Goal: Information Seeking & Learning: Learn about a topic

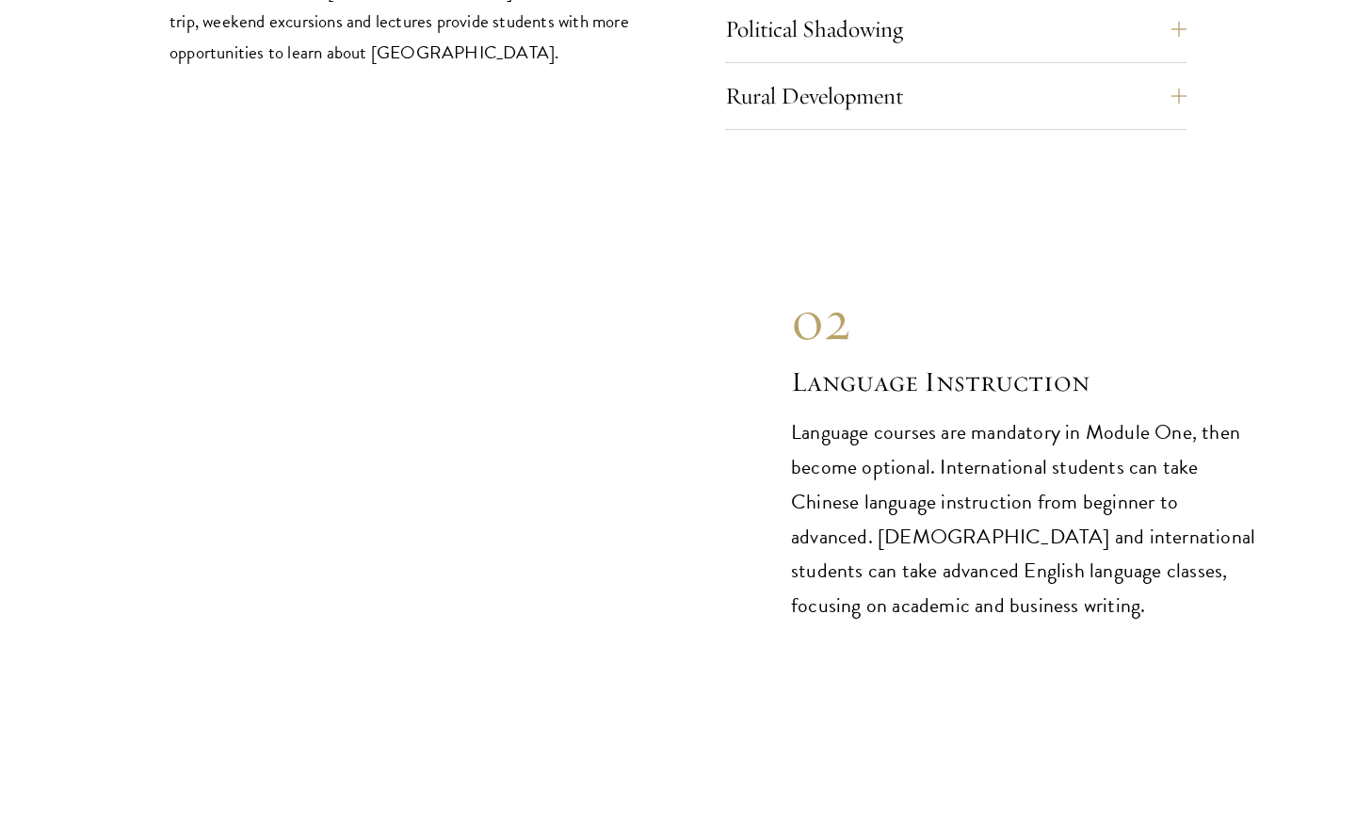
scroll to position [8297, 0]
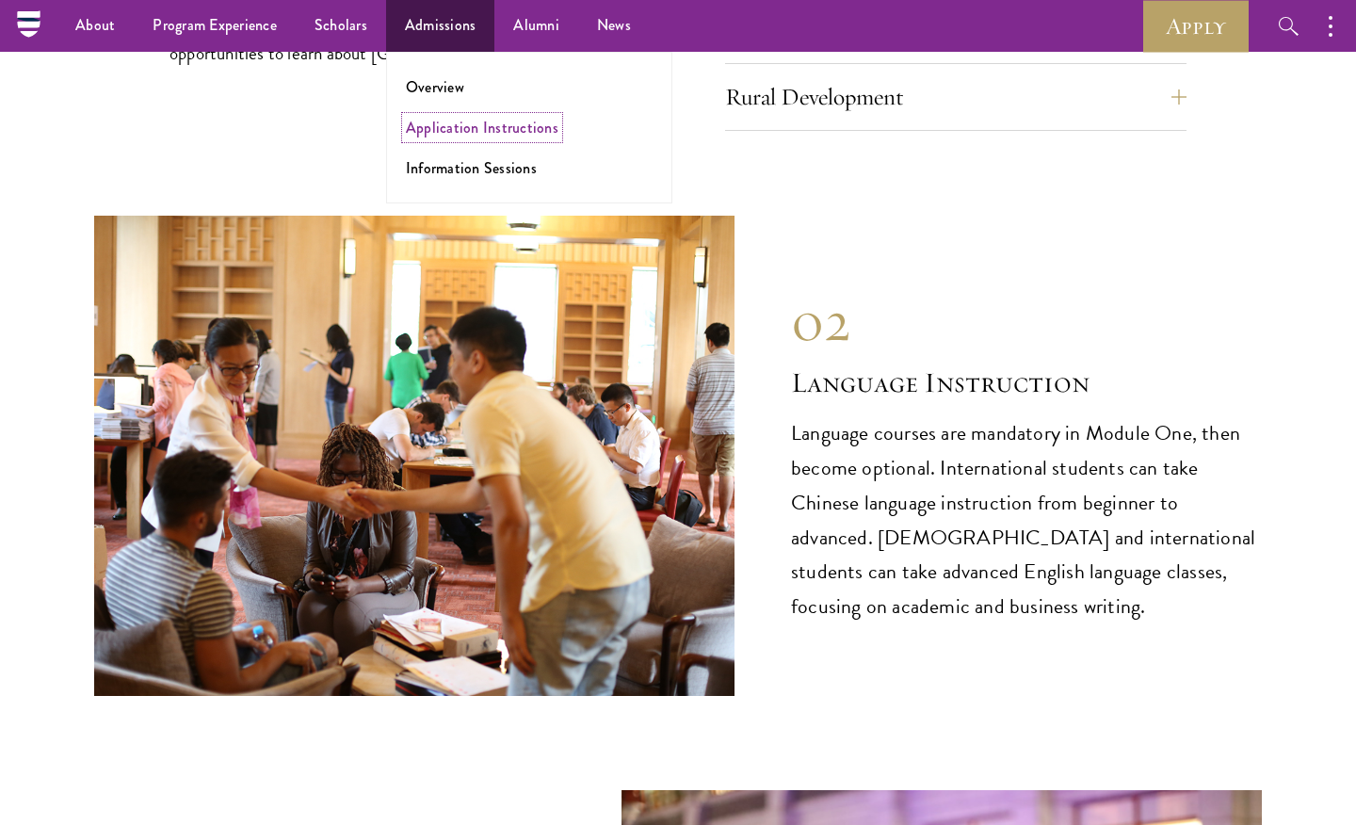
click at [426, 123] on link "Application Instructions" at bounding box center [482, 128] width 153 height 22
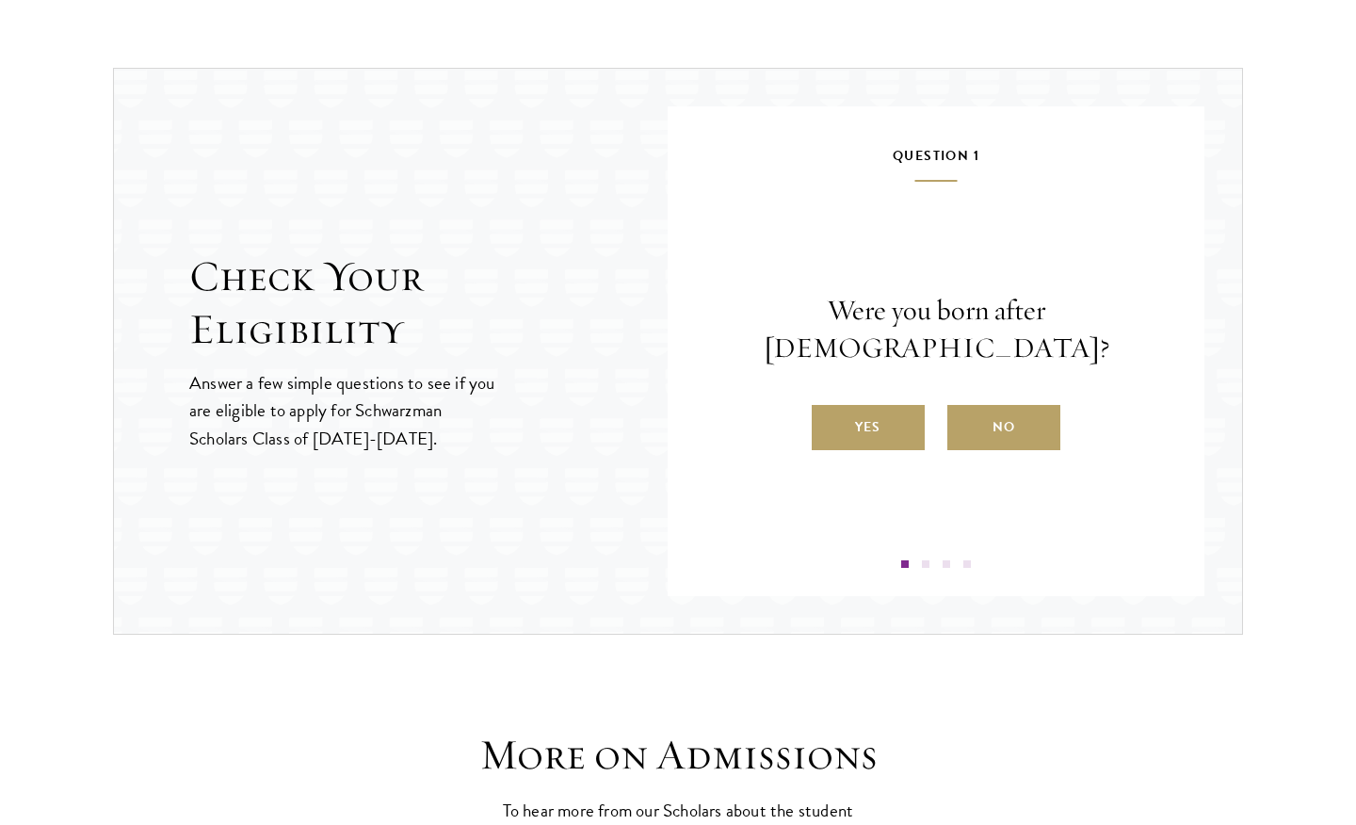
scroll to position [2065, 0]
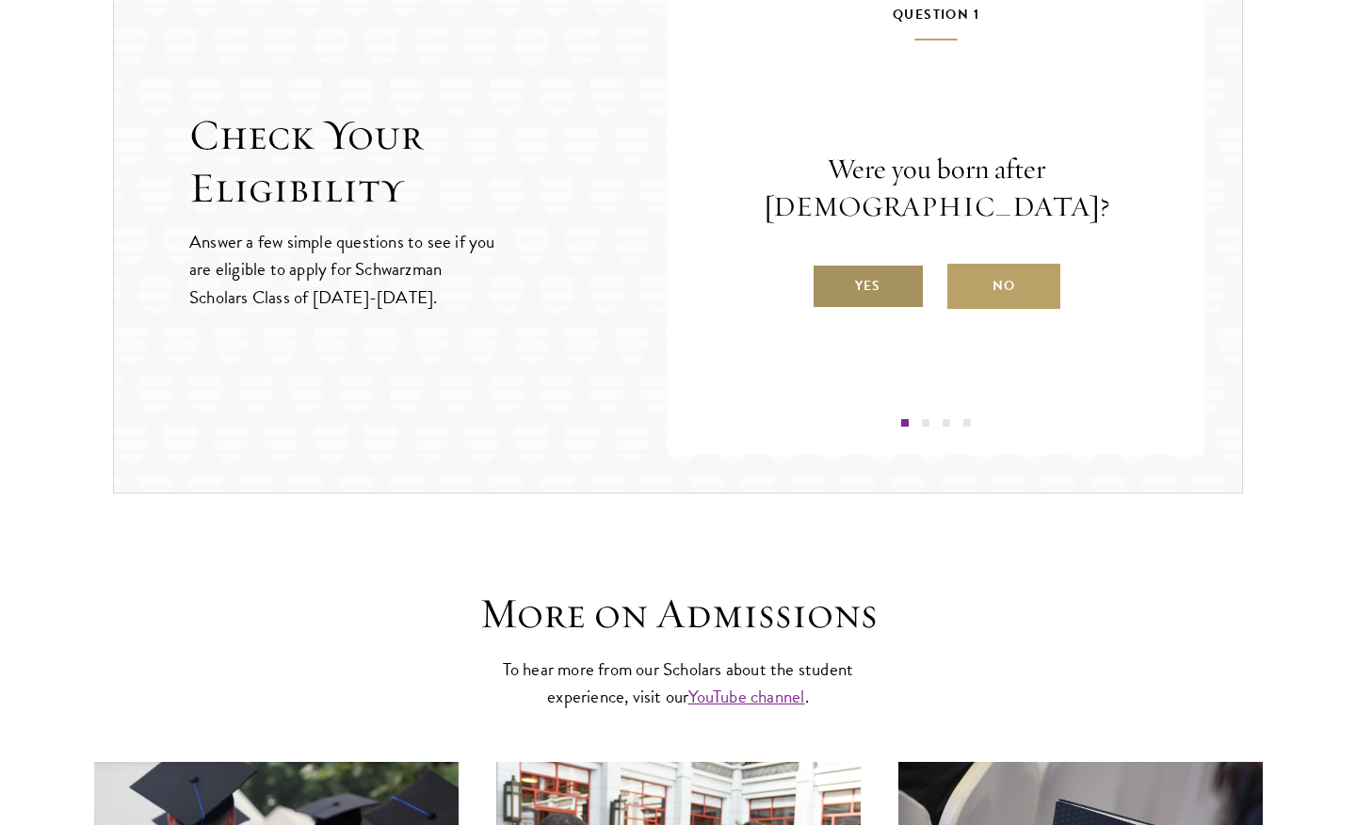
click at [898, 264] on label "Yes" at bounding box center [868, 286] width 113 height 45
click at [829, 266] on input "Yes" at bounding box center [820, 274] width 17 height 17
click at [872, 286] on label "Yes" at bounding box center [868, 286] width 113 height 45
click at [829, 283] on input "Yes" at bounding box center [820, 274] width 17 height 17
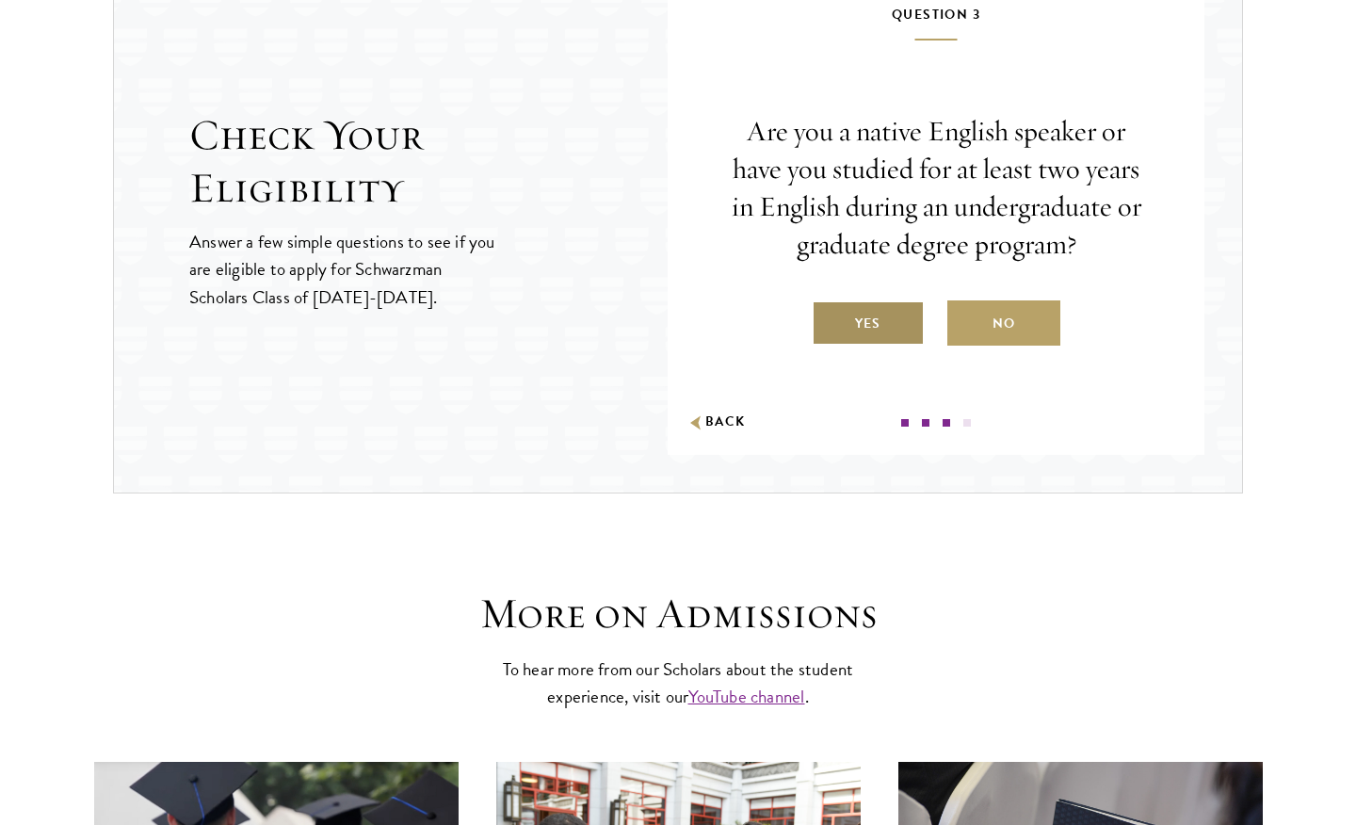
click at [850, 332] on label "Yes" at bounding box center [868, 322] width 113 height 45
click at [829, 320] on input "Yes" at bounding box center [820, 311] width 17 height 17
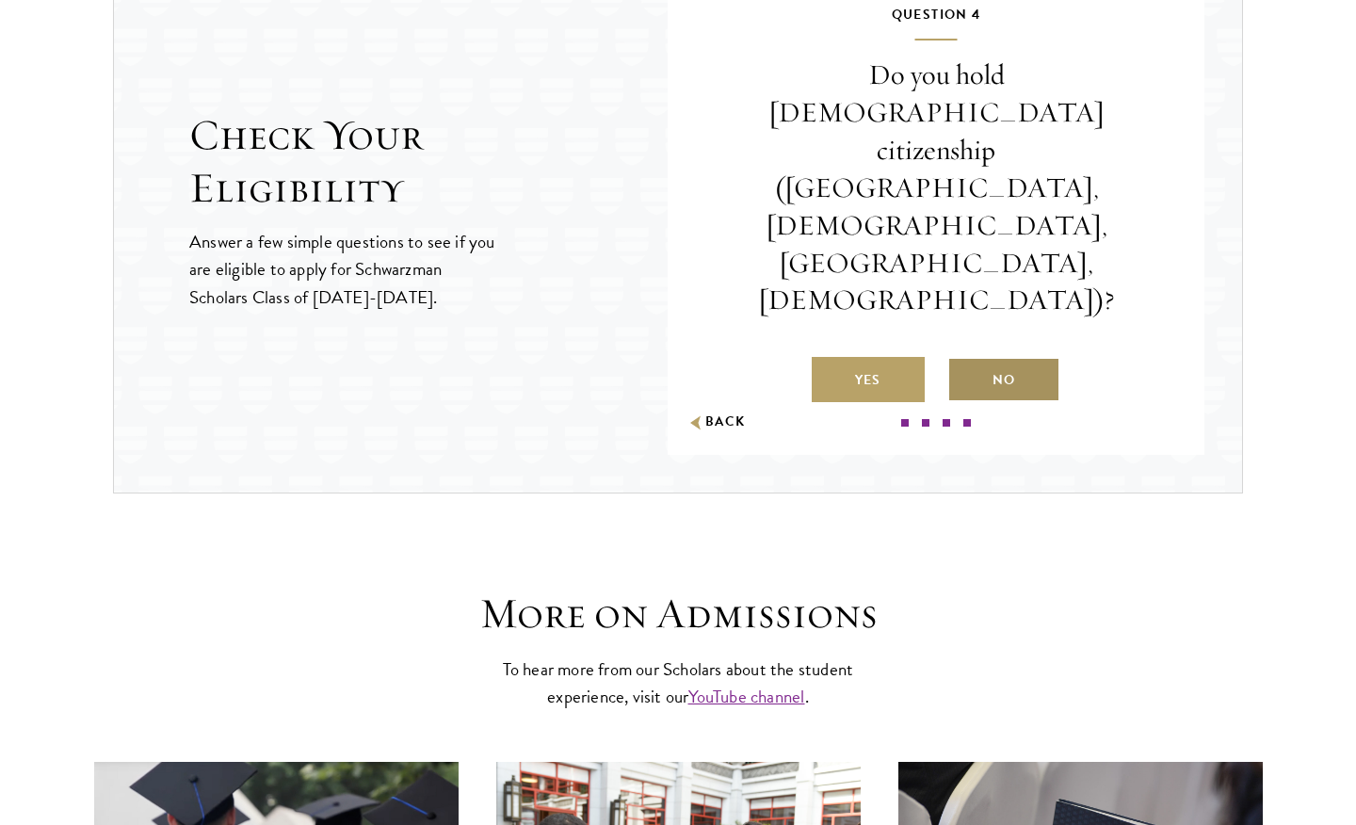
click at [992, 357] on label "No" at bounding box center [1004, 379] width 113 height 45
click at [964, 360] on input "No" at bounding box center [956, 368] width 17 height 17
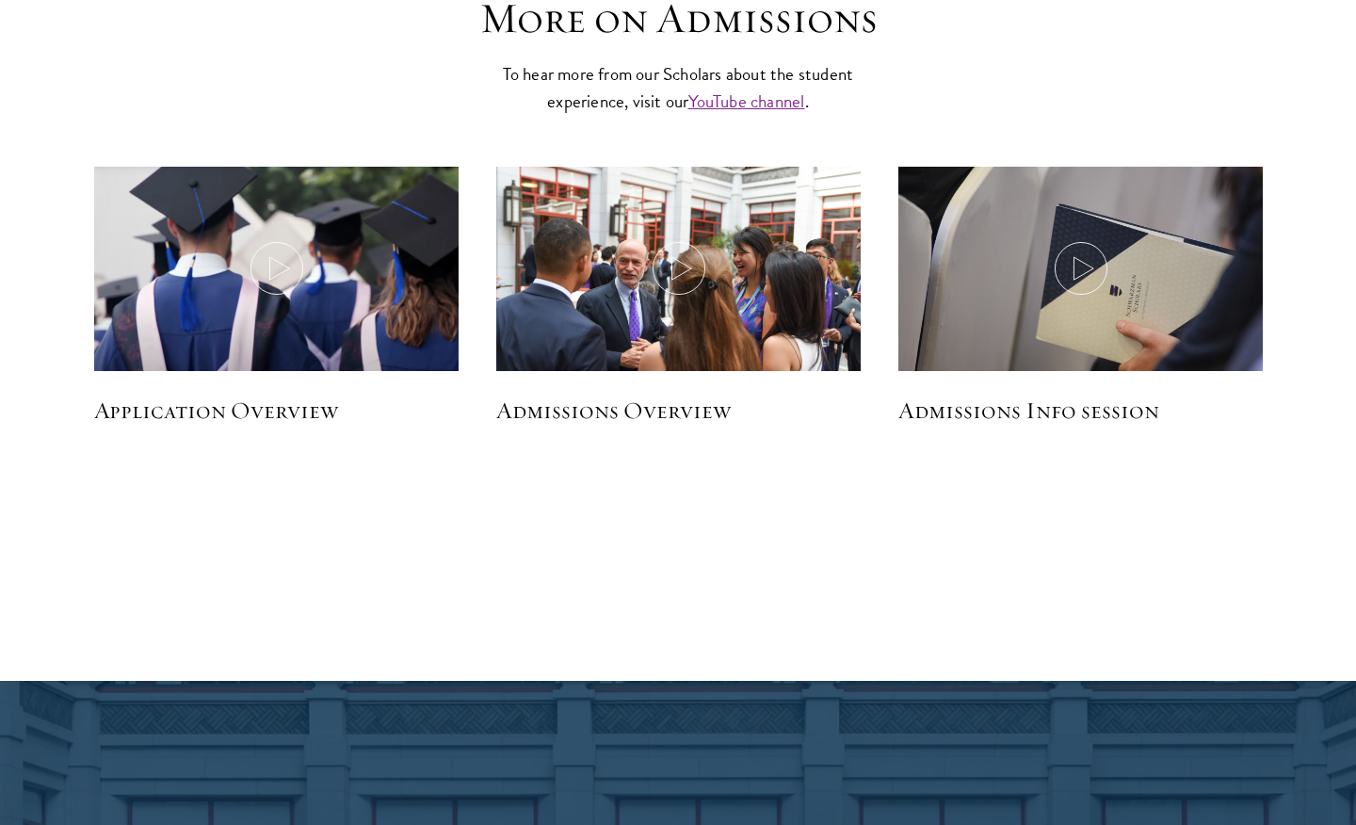
scroll to position [2672, 0]
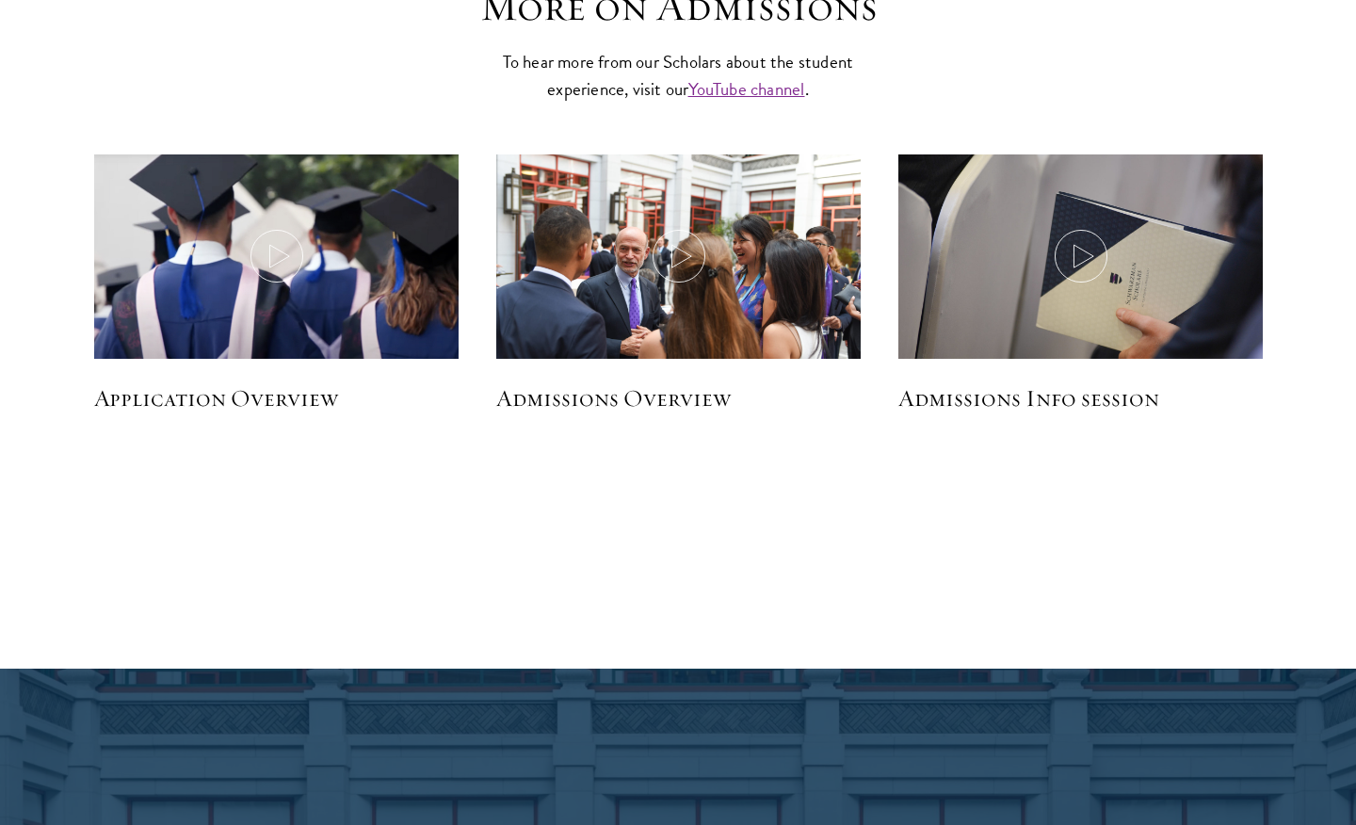
click at [219, 399] on h5 "Application Overview" at bounding box center [276, 398] width 365 height 32
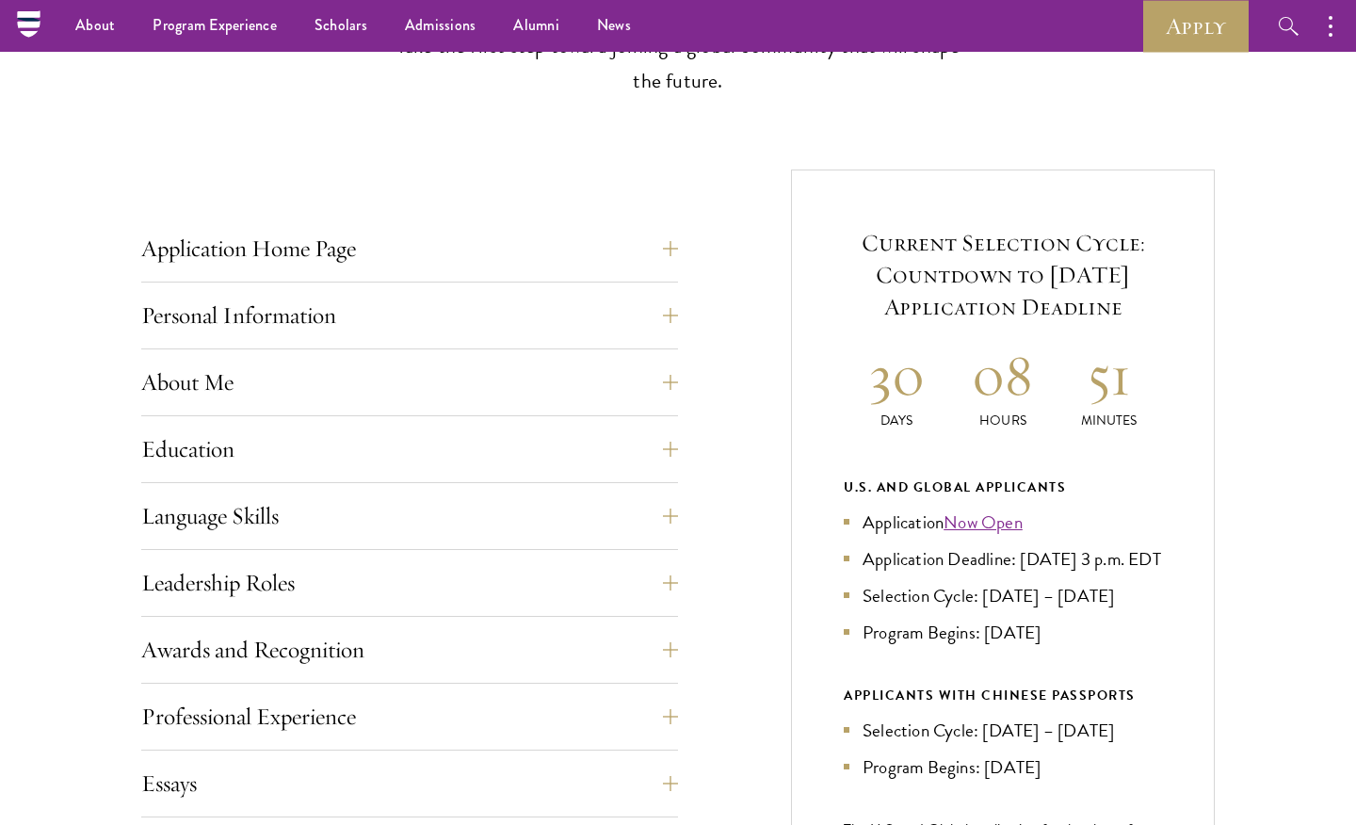
scroll to position [0, 0]
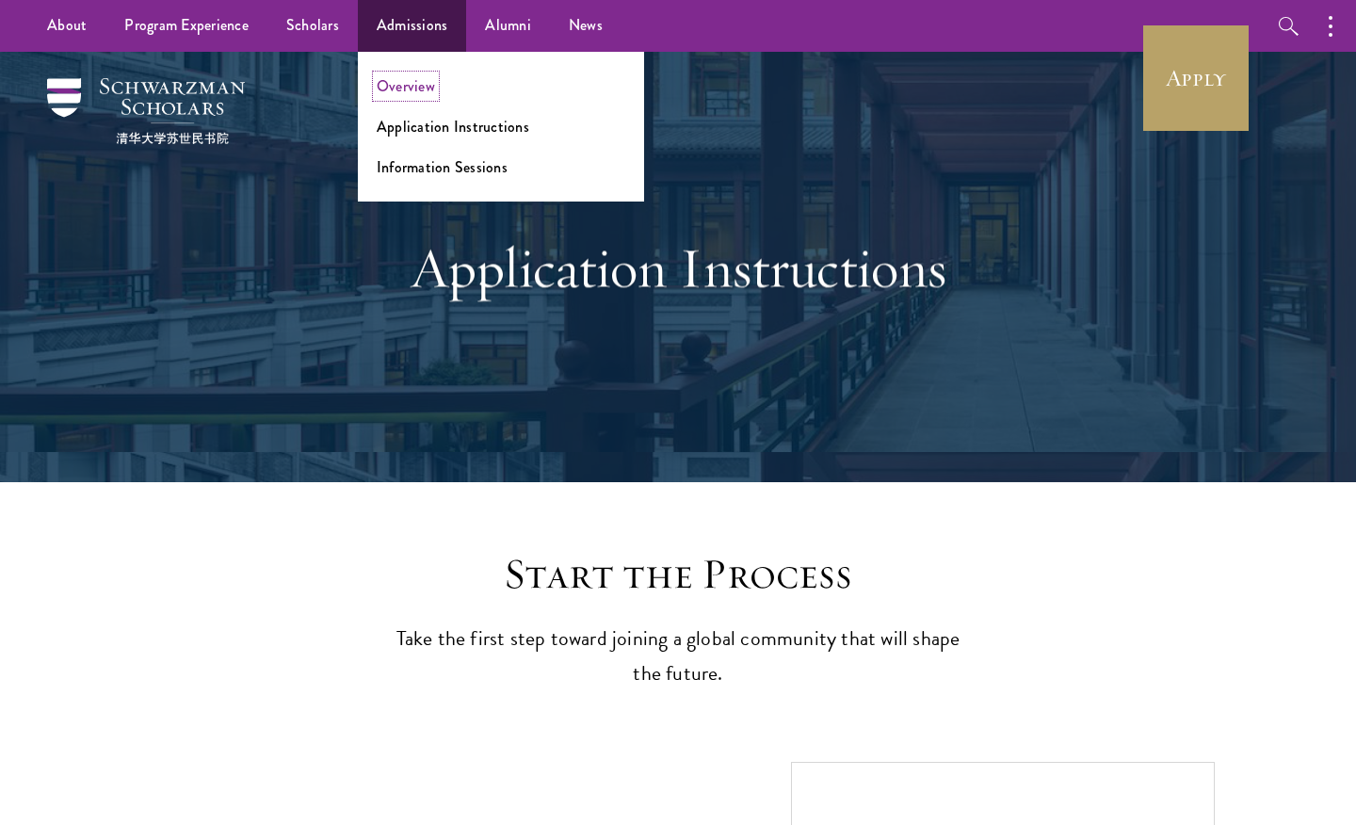
click at [400, 86] on link "Overview" at bounding box center [406, 86] width 58 height 22
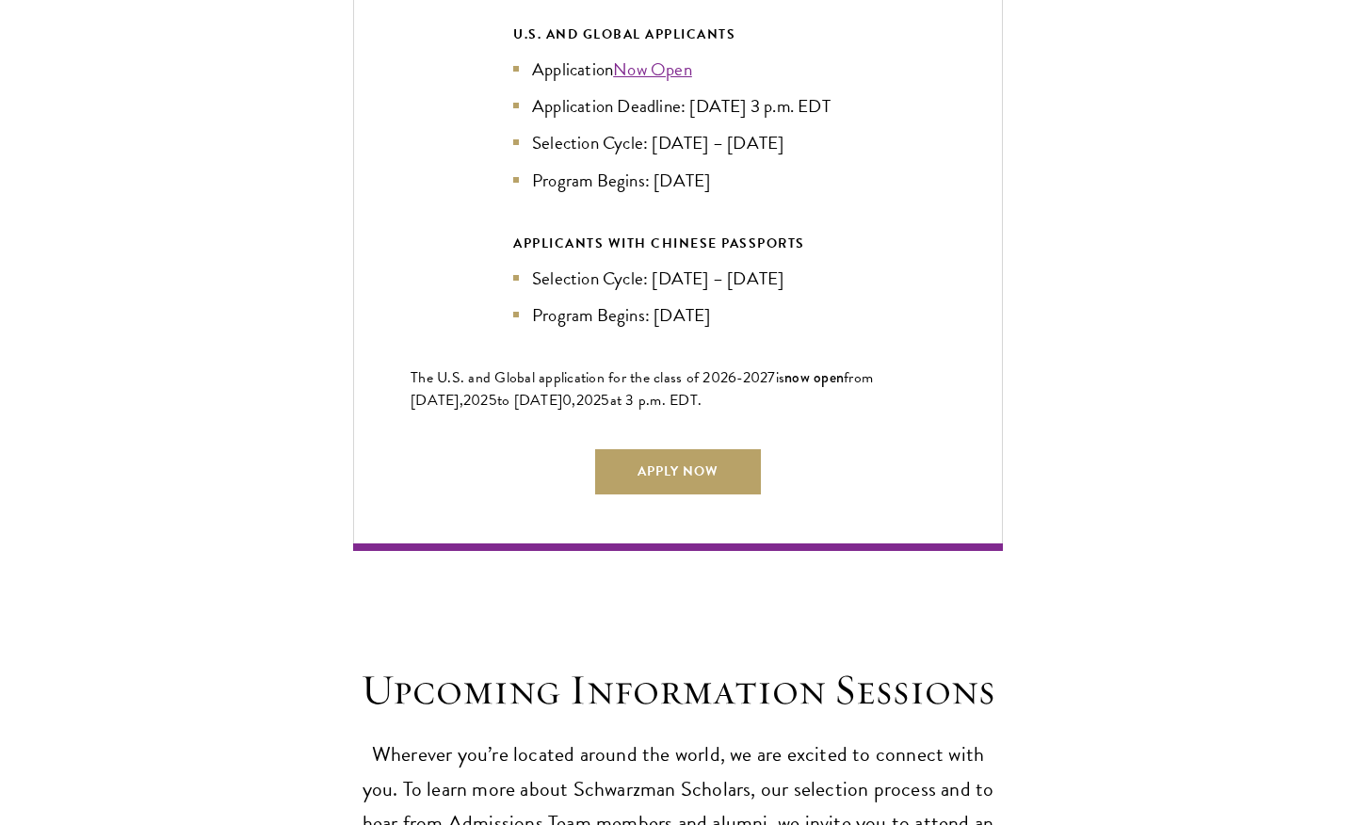
scroll to position [4342, 0]
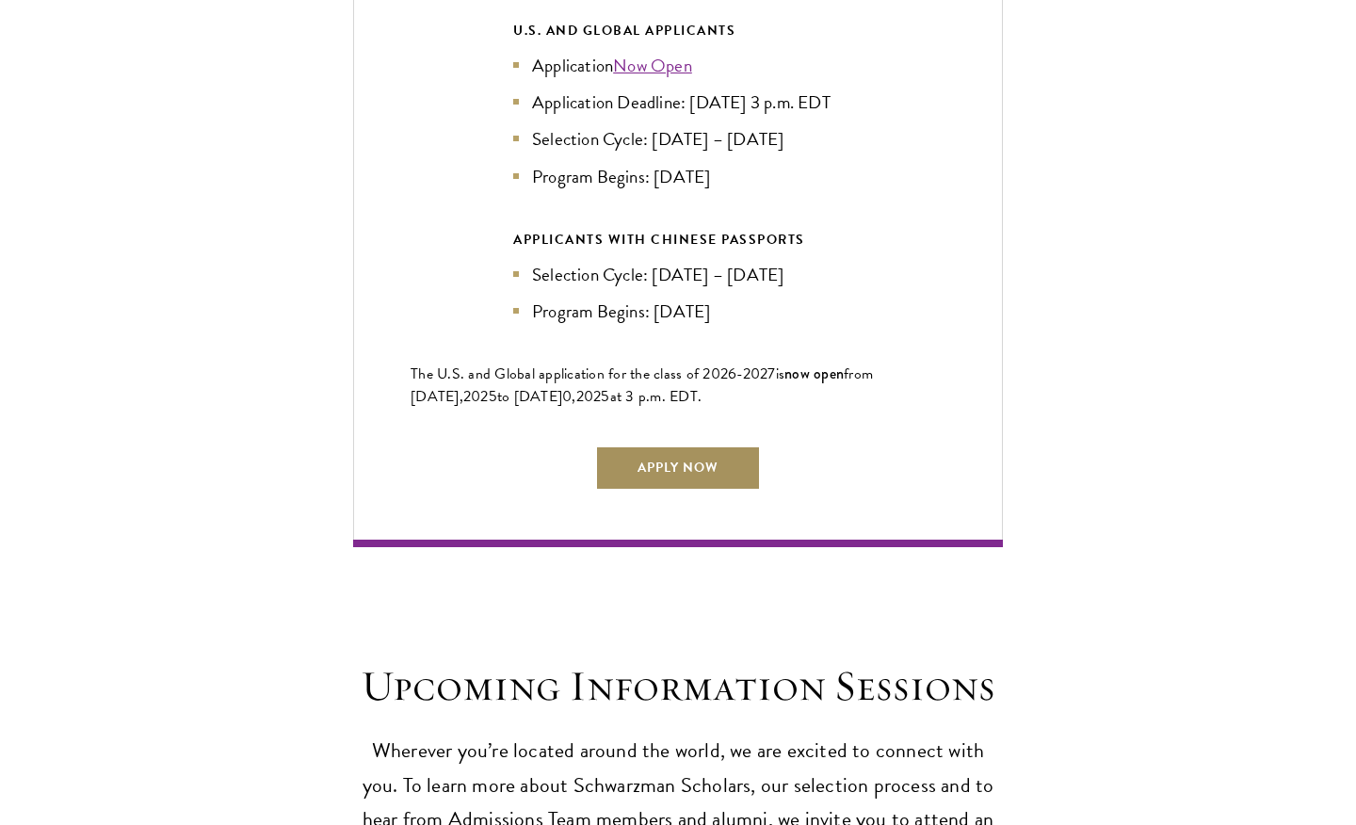
click at [667, 463] on link "Apply Now" at bounding box center [678, 468] width 166 height 45
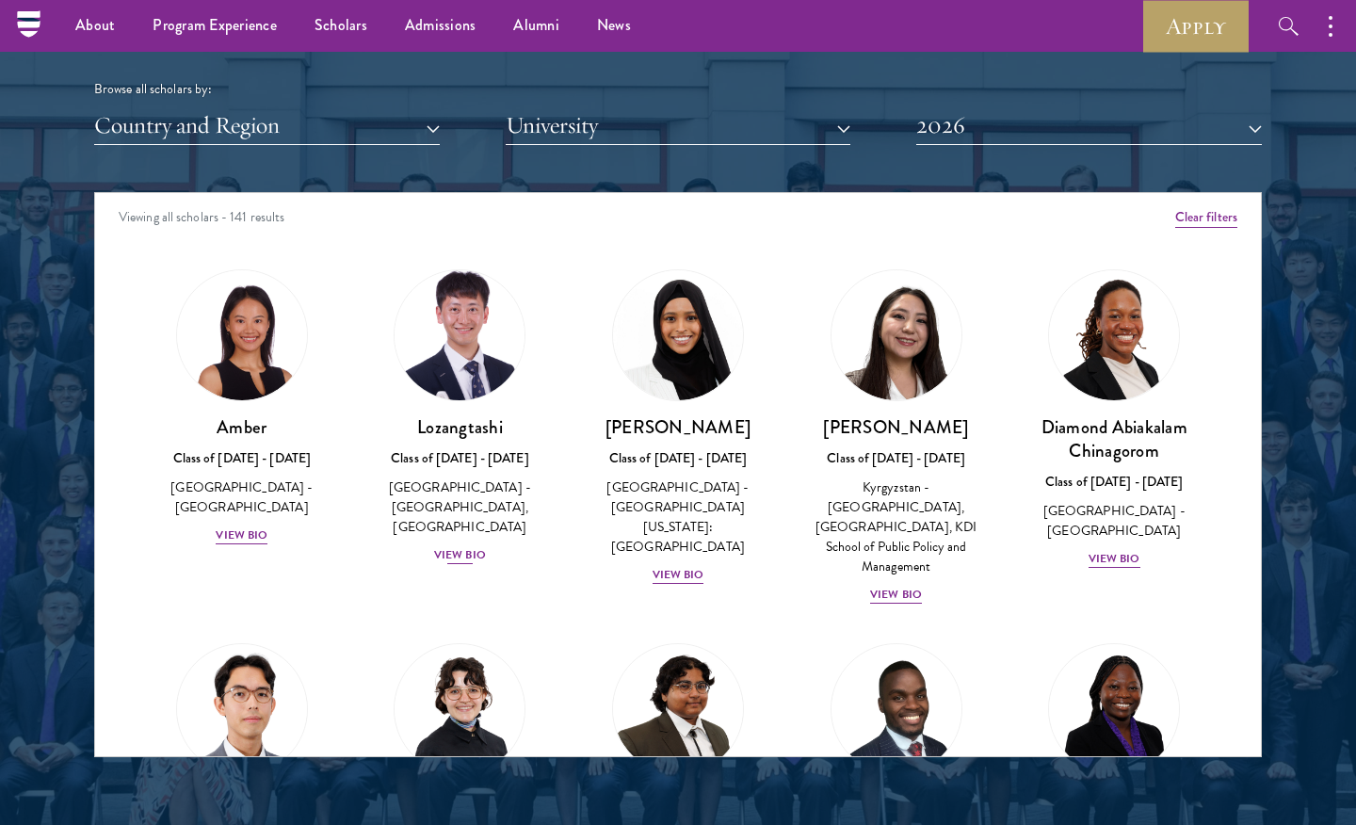
scroll to position [2262, 0]
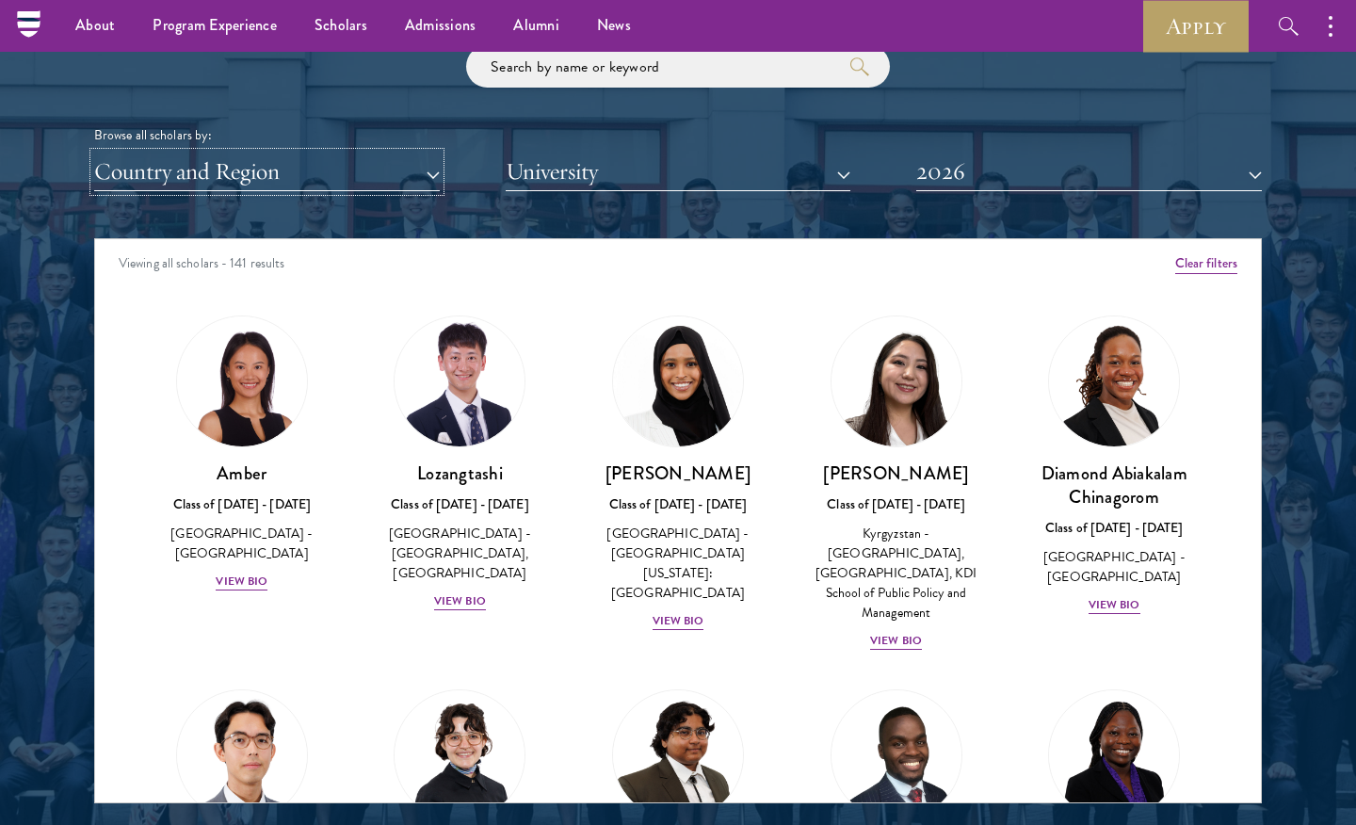
click at [306, 171] on button "Country and Region" at bounding box center [267, 172] width 346 height 39
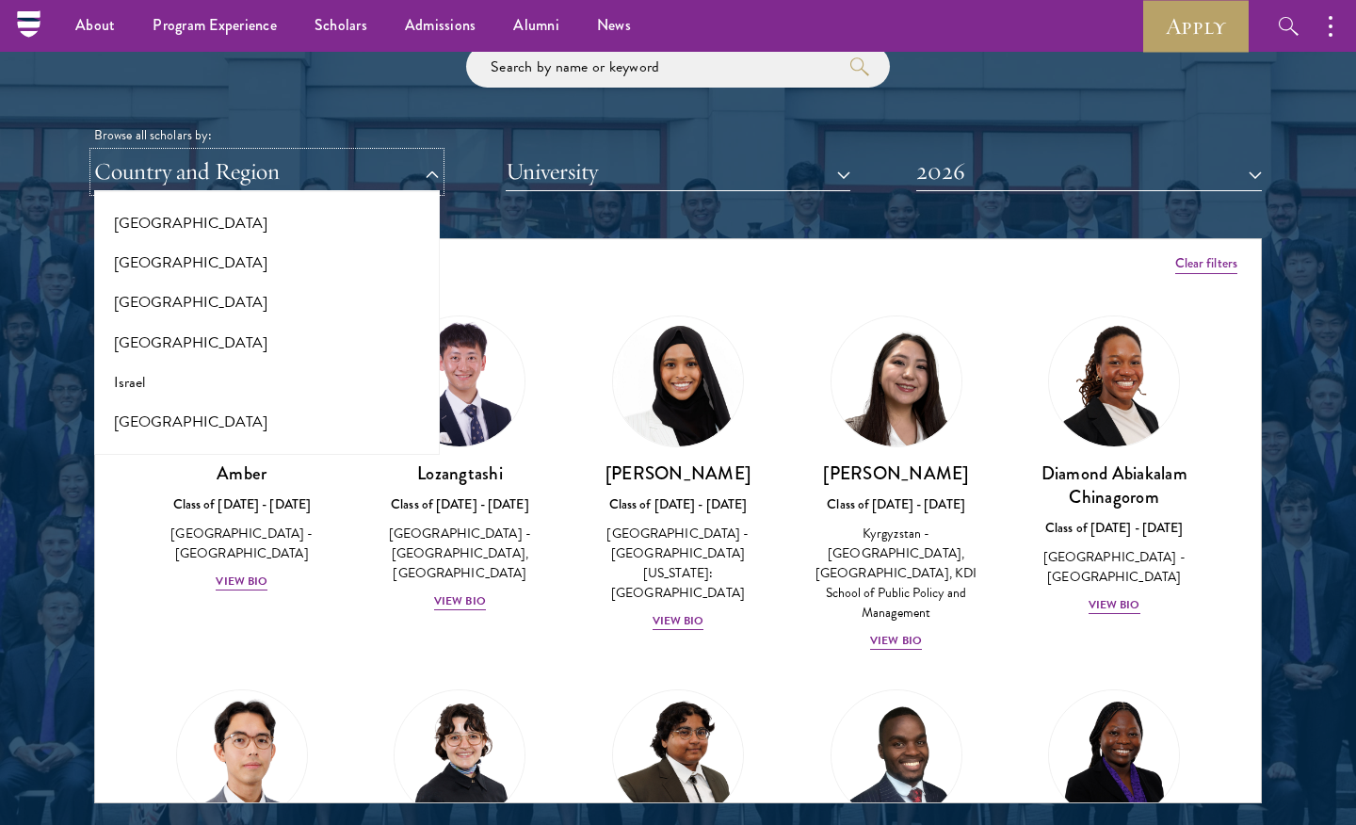
scroll to position [1483, 0]
click at [149, 220] on button "[GEOGRAPHIC_DATA]" at bounding box center [267, 221] width 334 height 40
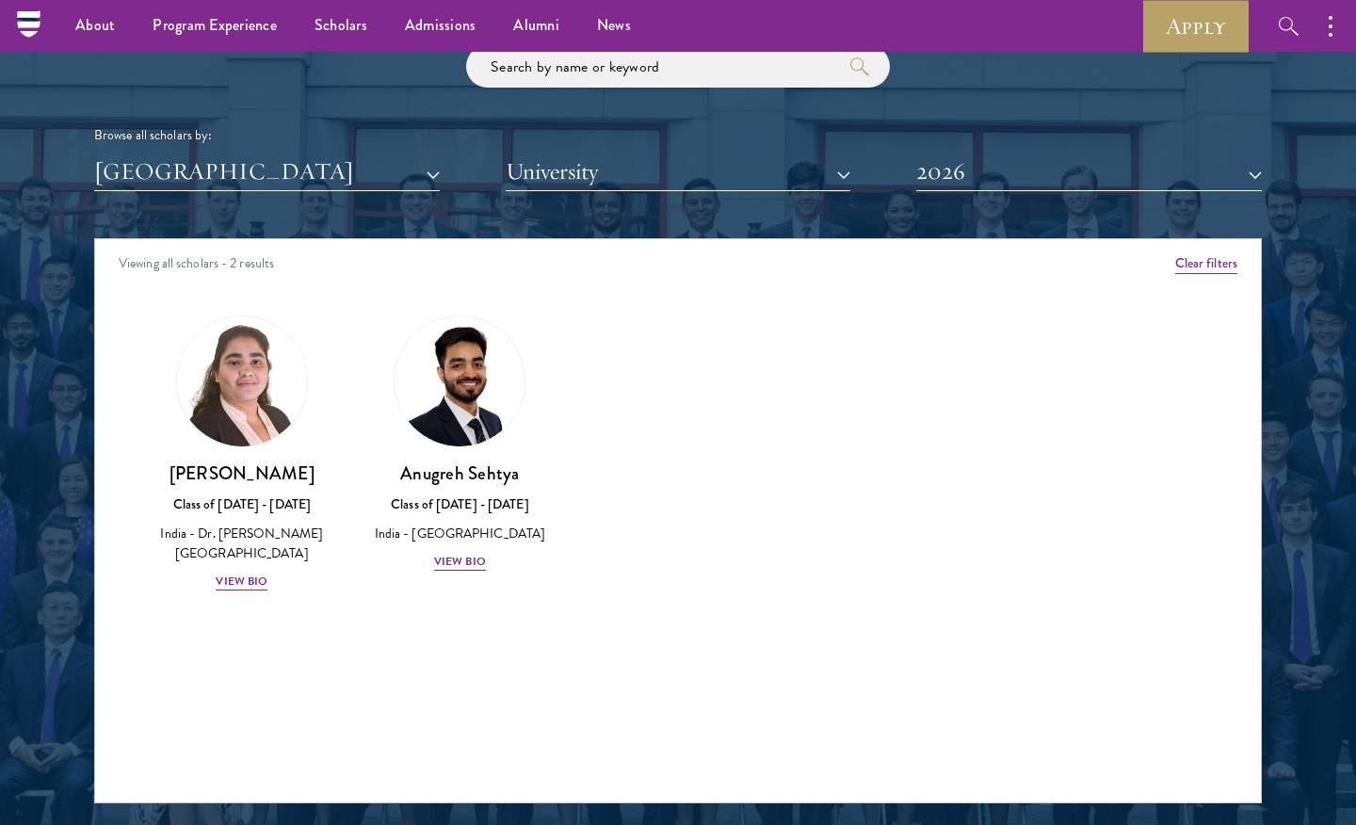
click at [561, 316] on div "[PERSON_NAME] Class of [DATE] - [DATE] [GEOGRAPHIC_DATA] - [GEOGRAPHIC_DATA] Vi…" at bounding box center [460, 444] width 219 height 295
click at [482, 516] on div "[PERSON_NAME] Class of [DATE] - [DATE] [GEOGRAPHIC_DATA] - [GEOGRAPHIC_DATA] Vi…" at bounding box center [460, 517] width 181 height 111
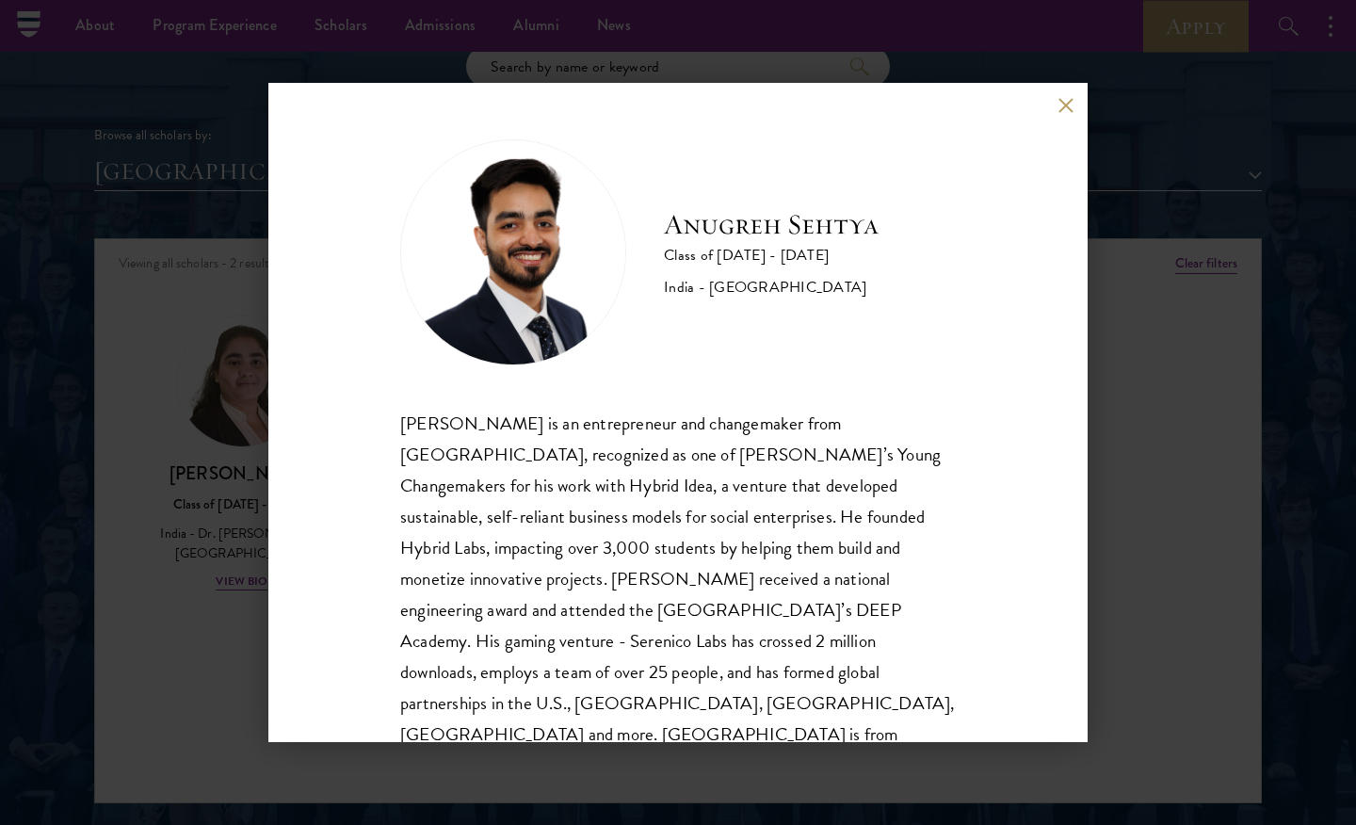
click at [272, 556] on div "[PERSON_NAME] Class of [DATE] - [DATE] [GEOGRAPHIC_DATA] - [GEOGRAPHIC_DATA] [P…" at bounding box center [677, 412] width 819 height 659
click at [196, 570] on div "[PERSON_NAME] Class of [DATE] - [DATE] [GEOGRAPHIC_DATA] - [GEOGRAPHIC_DATA] [P…" at bounding box center [678, 412] width 1356 height 825
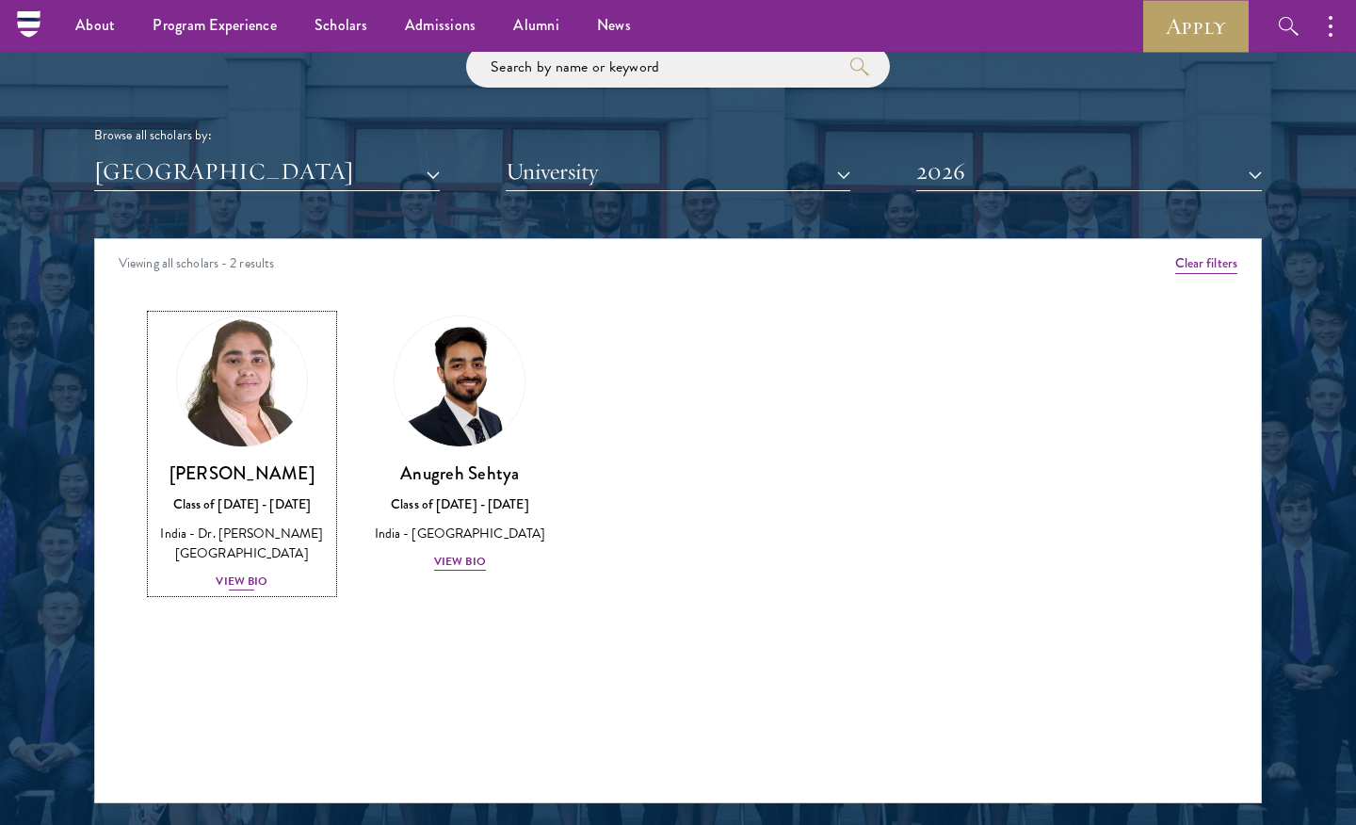
click at [196, 495] on div "Class of [DATE] - [DATE]" at bounding box center [242, 504] width 181 height 20
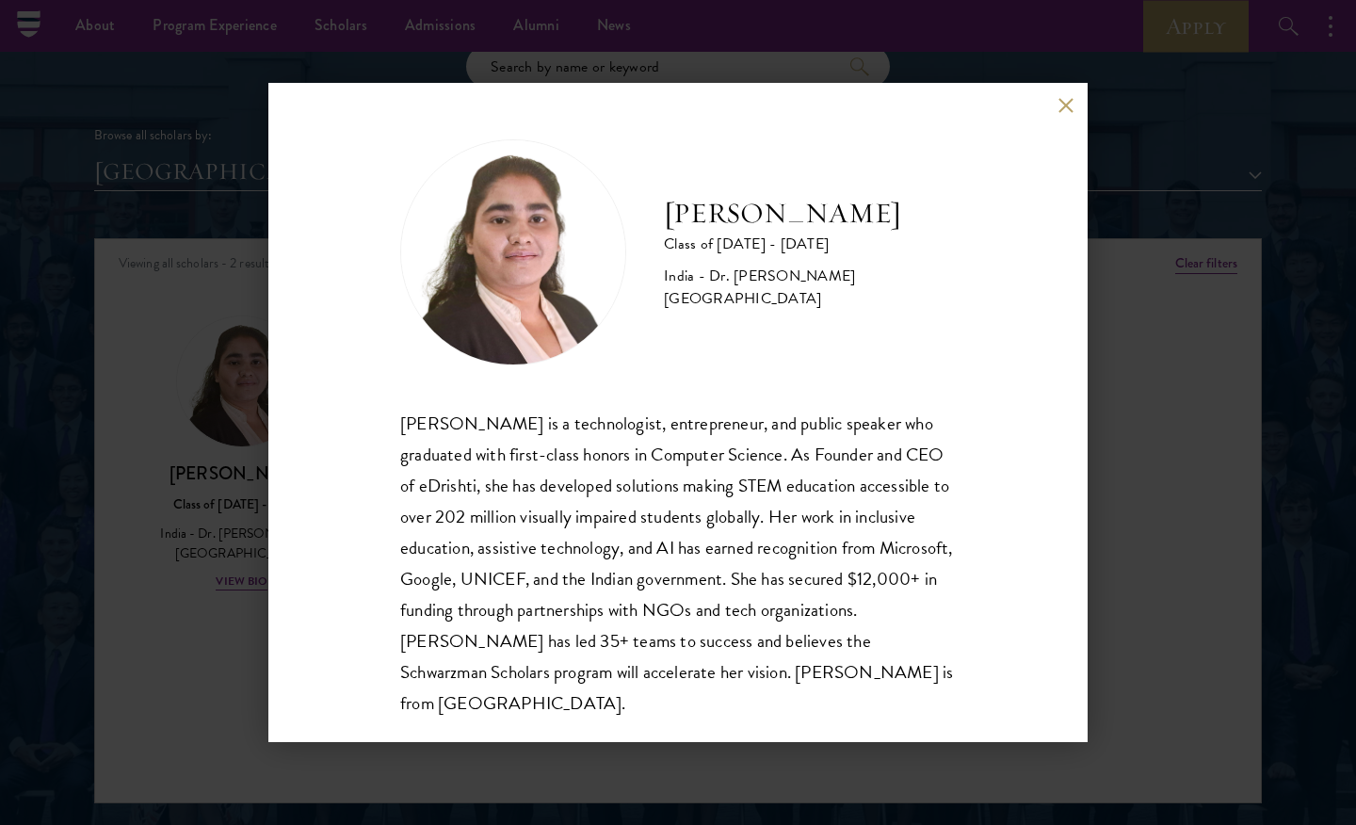
scroll to position [2, 0]
click at [1059, 105] on button at bounding box center [1066, 105] width 16 height 16
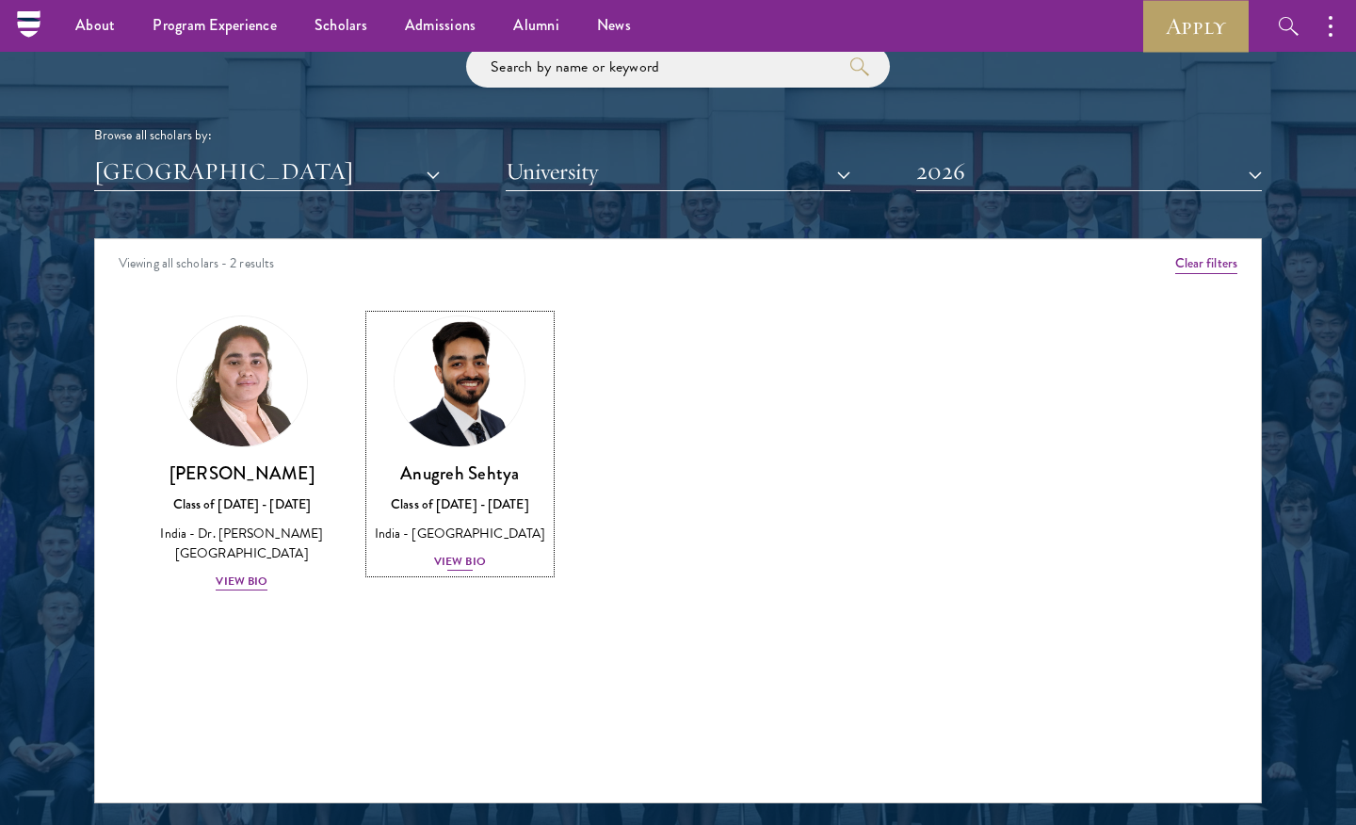
click at [475, 500] on div "Class of [DATE] - [DATE]" at bounding box center [460, 504] width 181 height 20
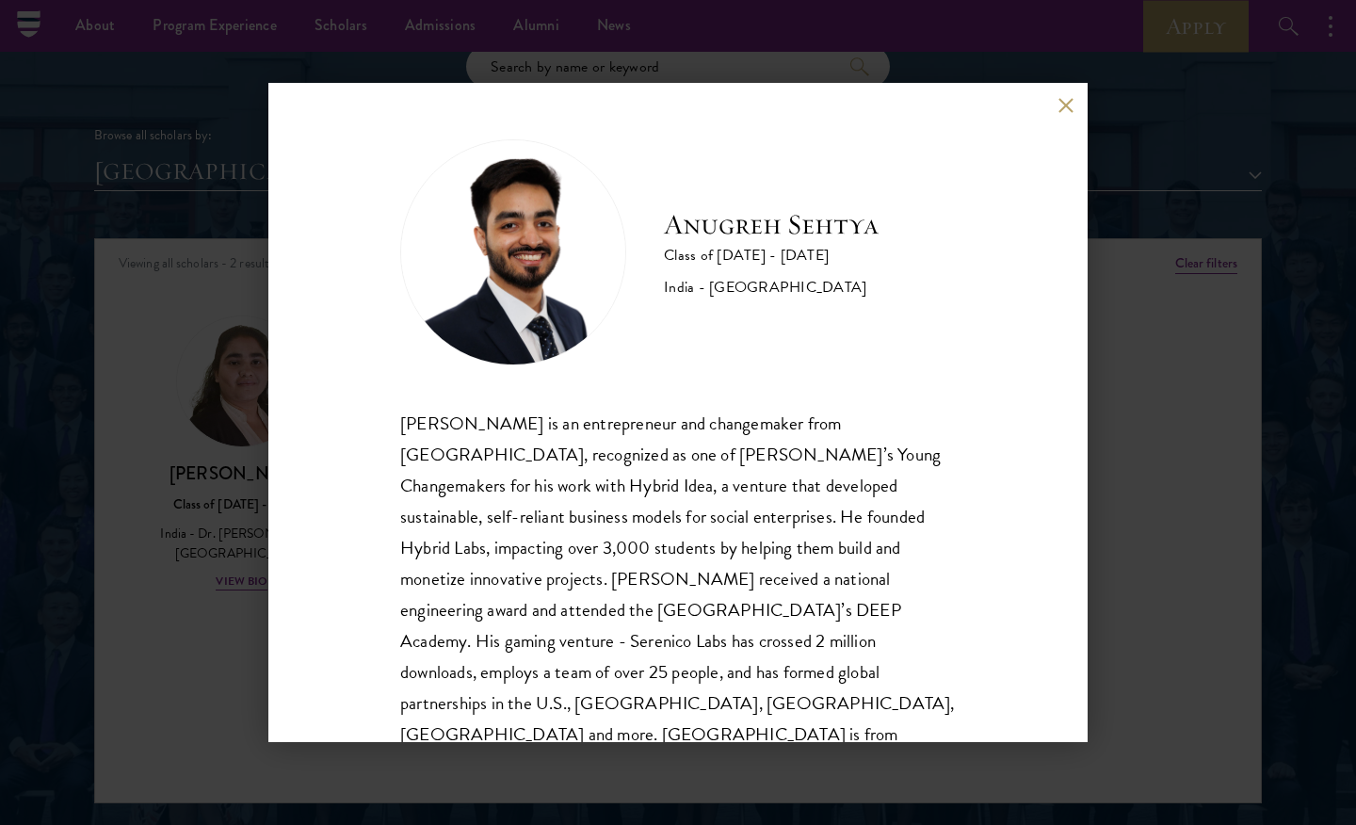
click at [1062, 101] on button at bounding box center [1066, 105] width 16 height 16
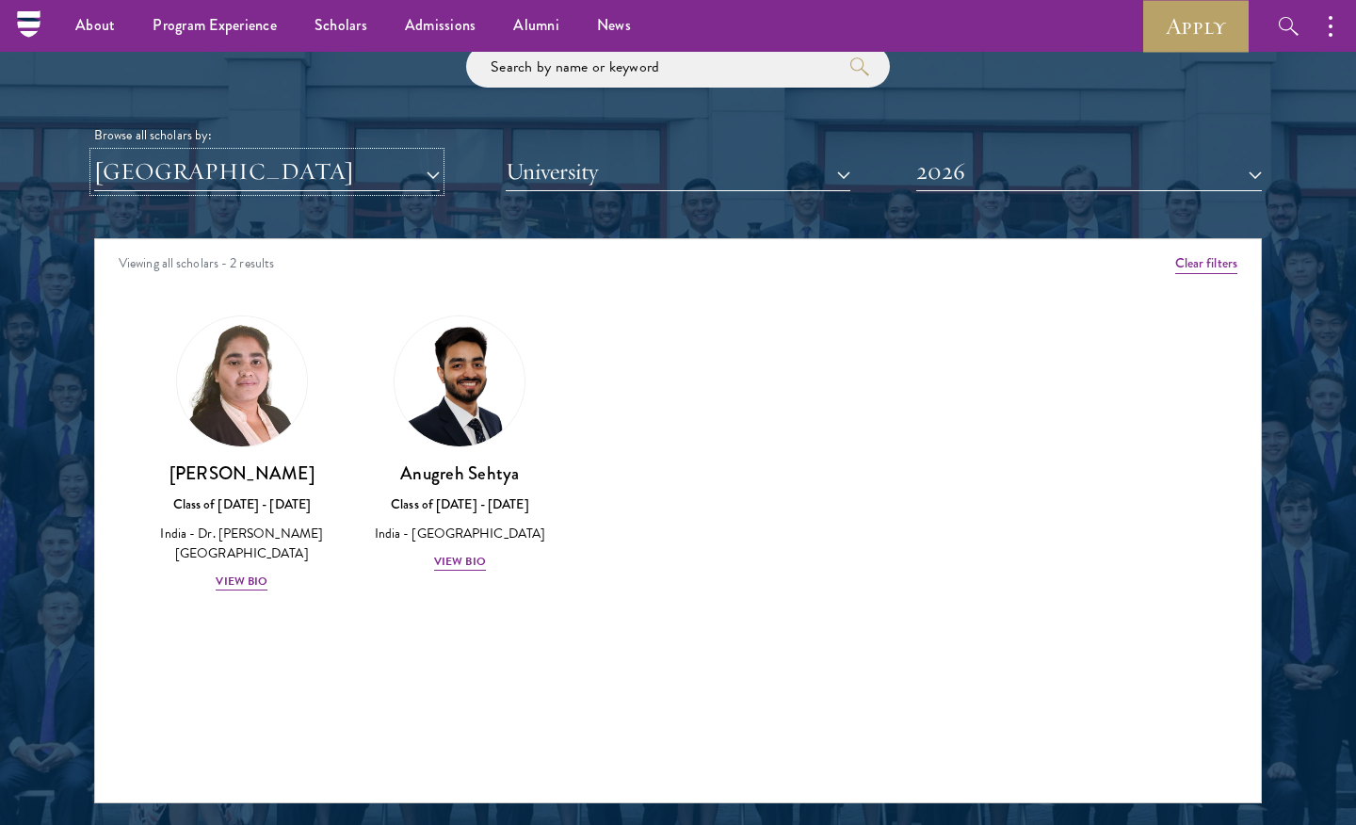
click at [314, 181] on button "[GEOGRAPHIC_DATA]" at bounding box center [267, 172] width 346 height 39
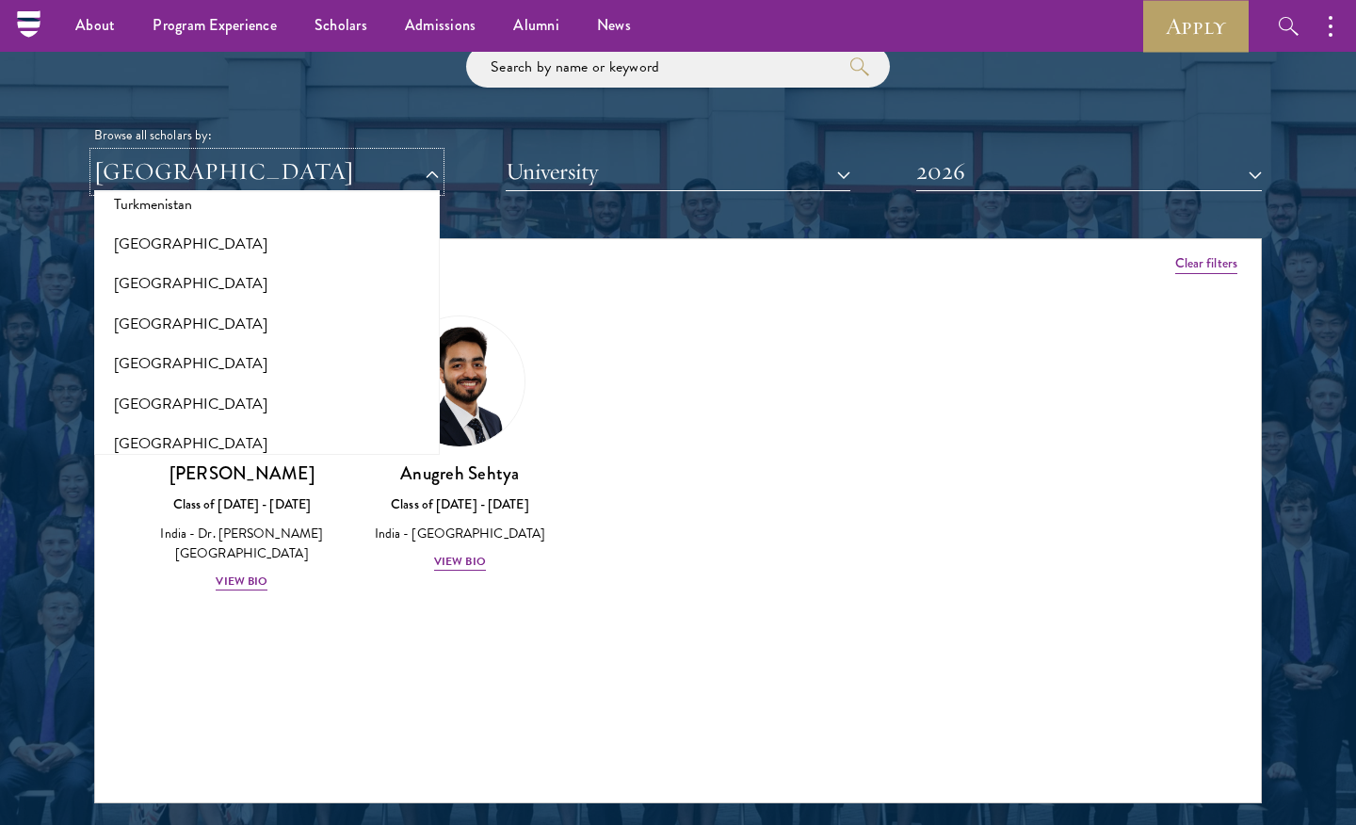
scroll to position [3798, 0]
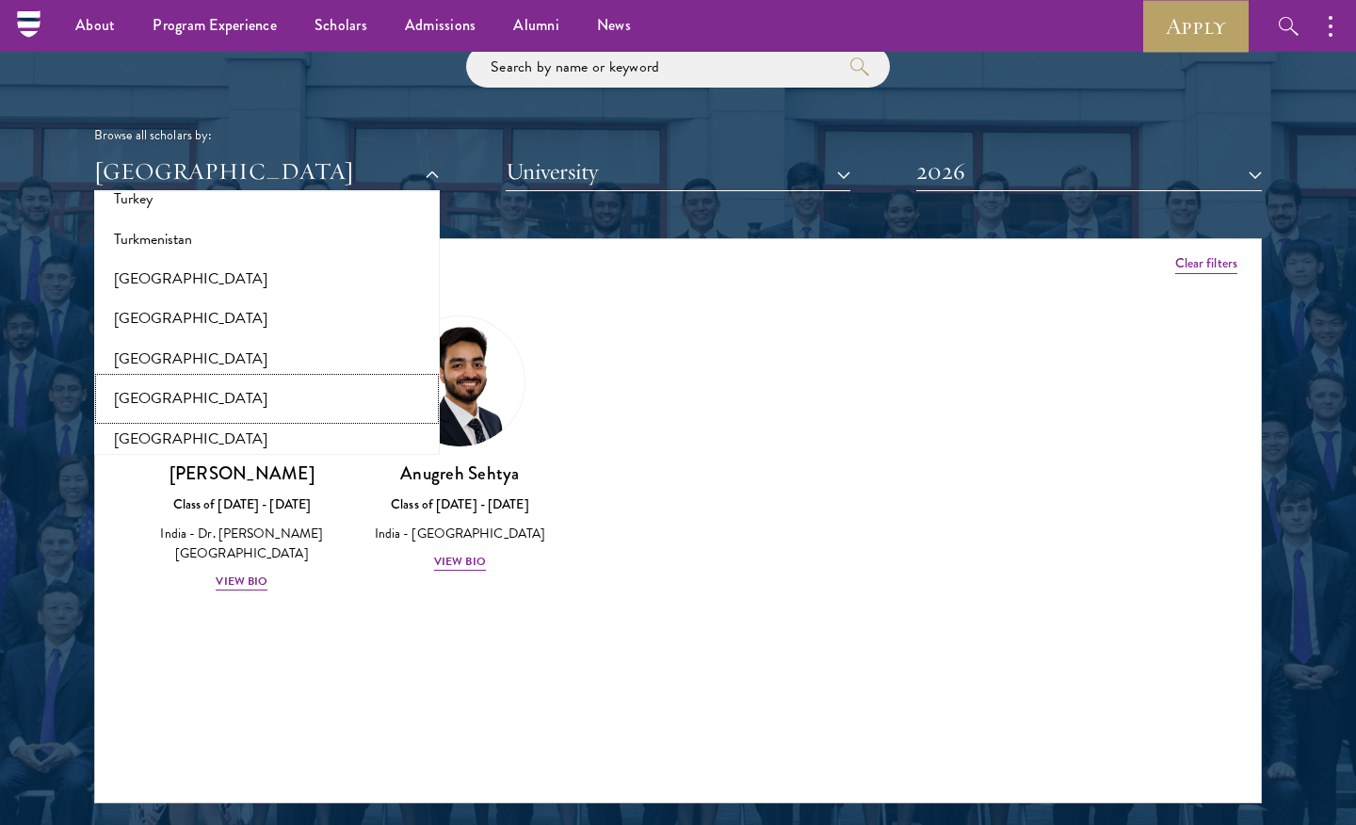
click at [164, 379] on button "[GEOGRAPHIC_DATA]" at bounding box center [267, 399] width 334 height 40
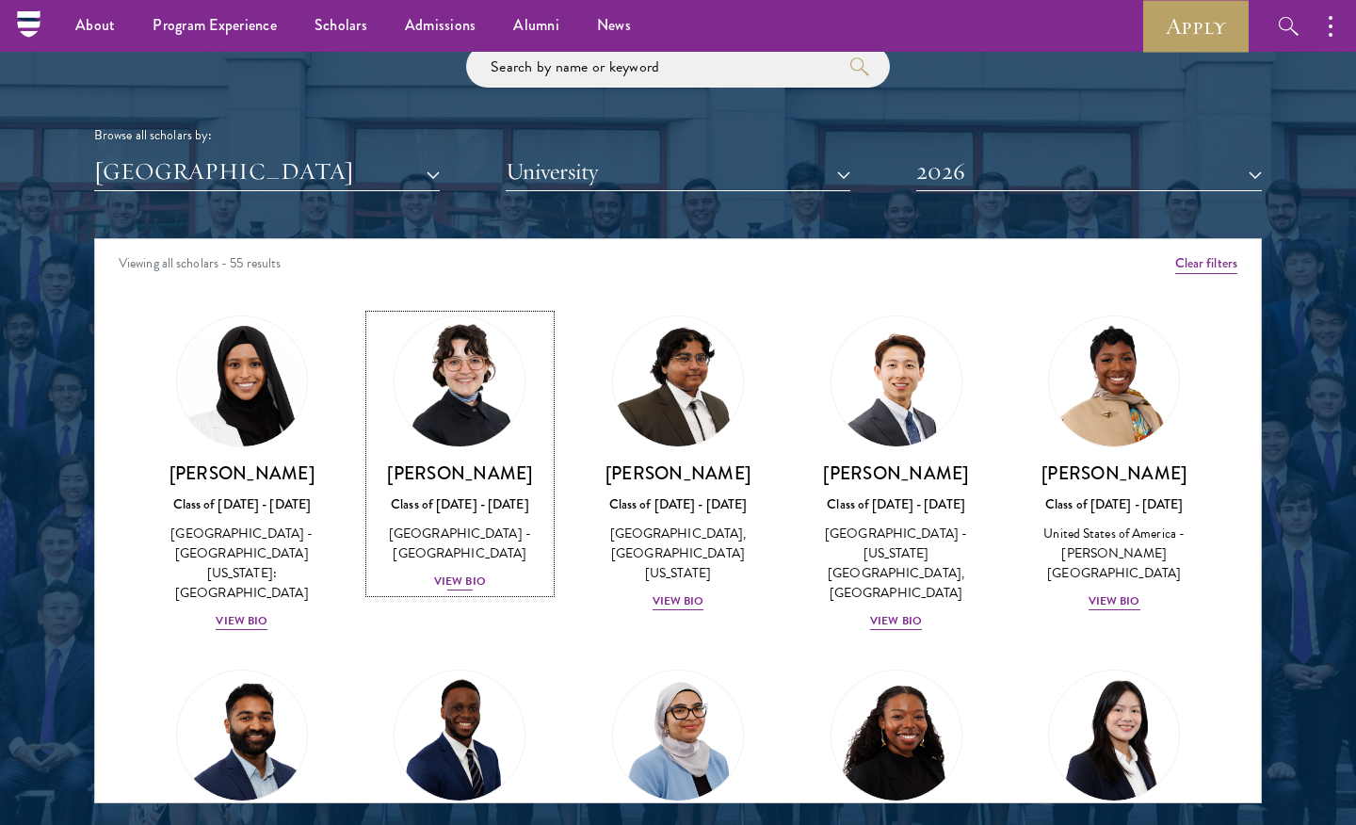
click at [440, 398] on img at bounding box center [459, 381] width 143 height 143
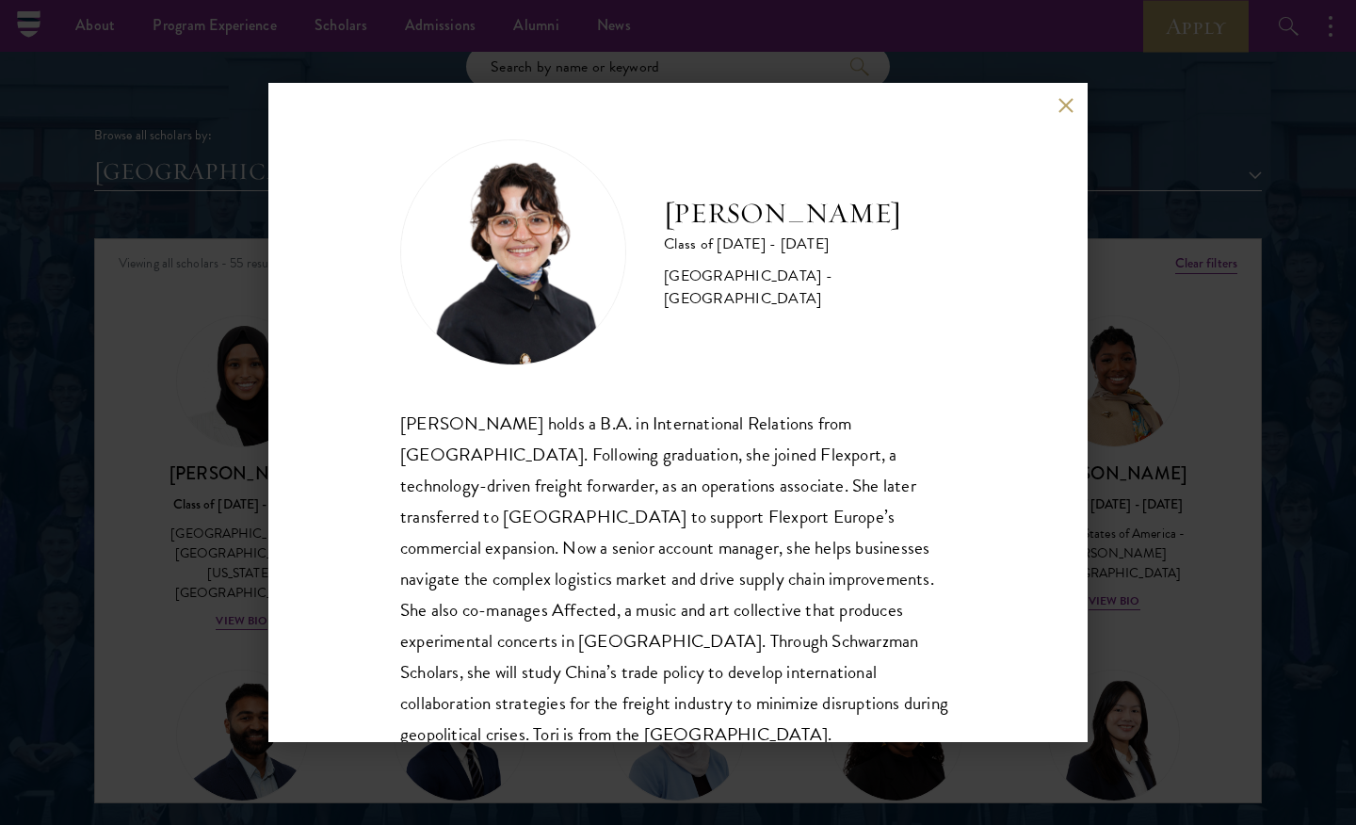
click at [1067, 109] on button at bounding box center [1066, 105] width 16 height 16
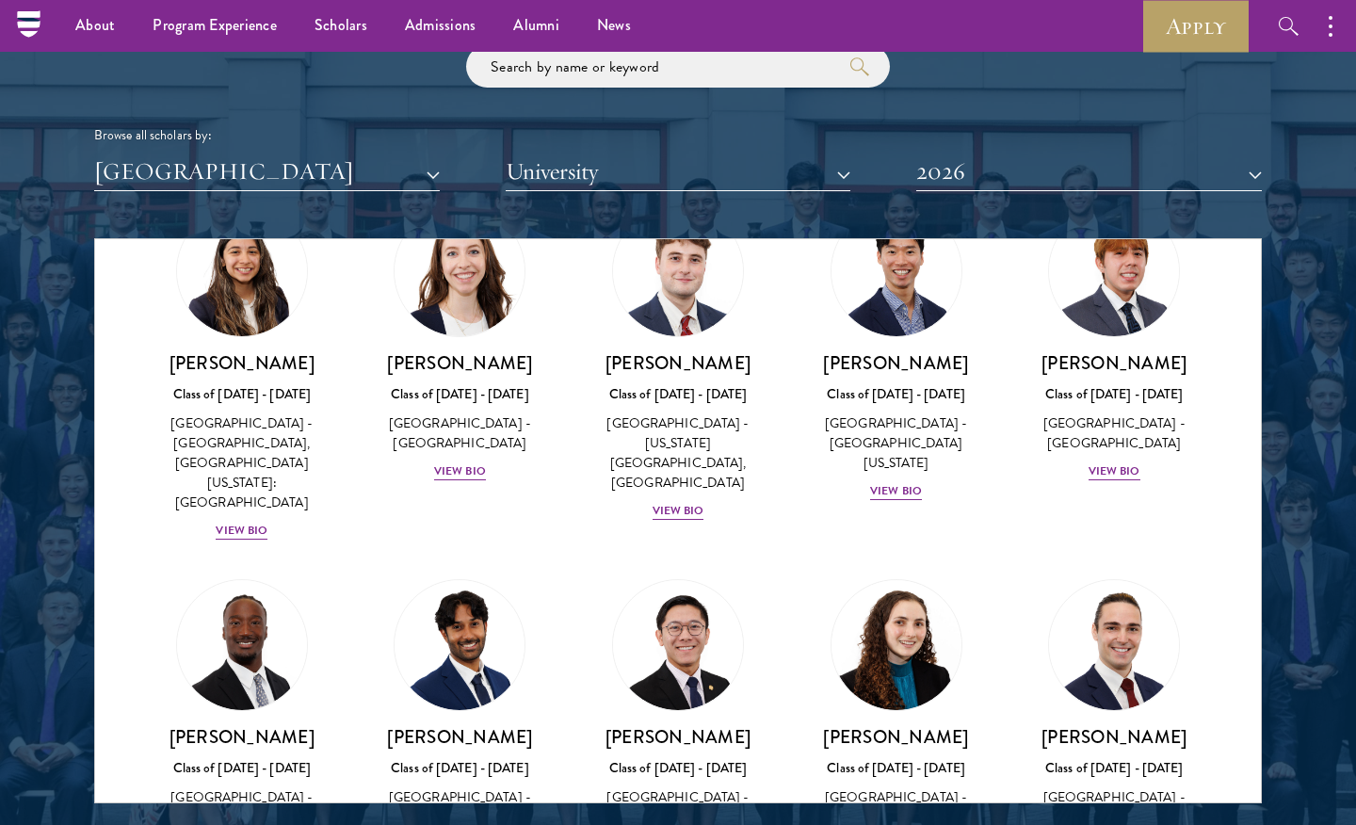
scroll to position [2319, 0]
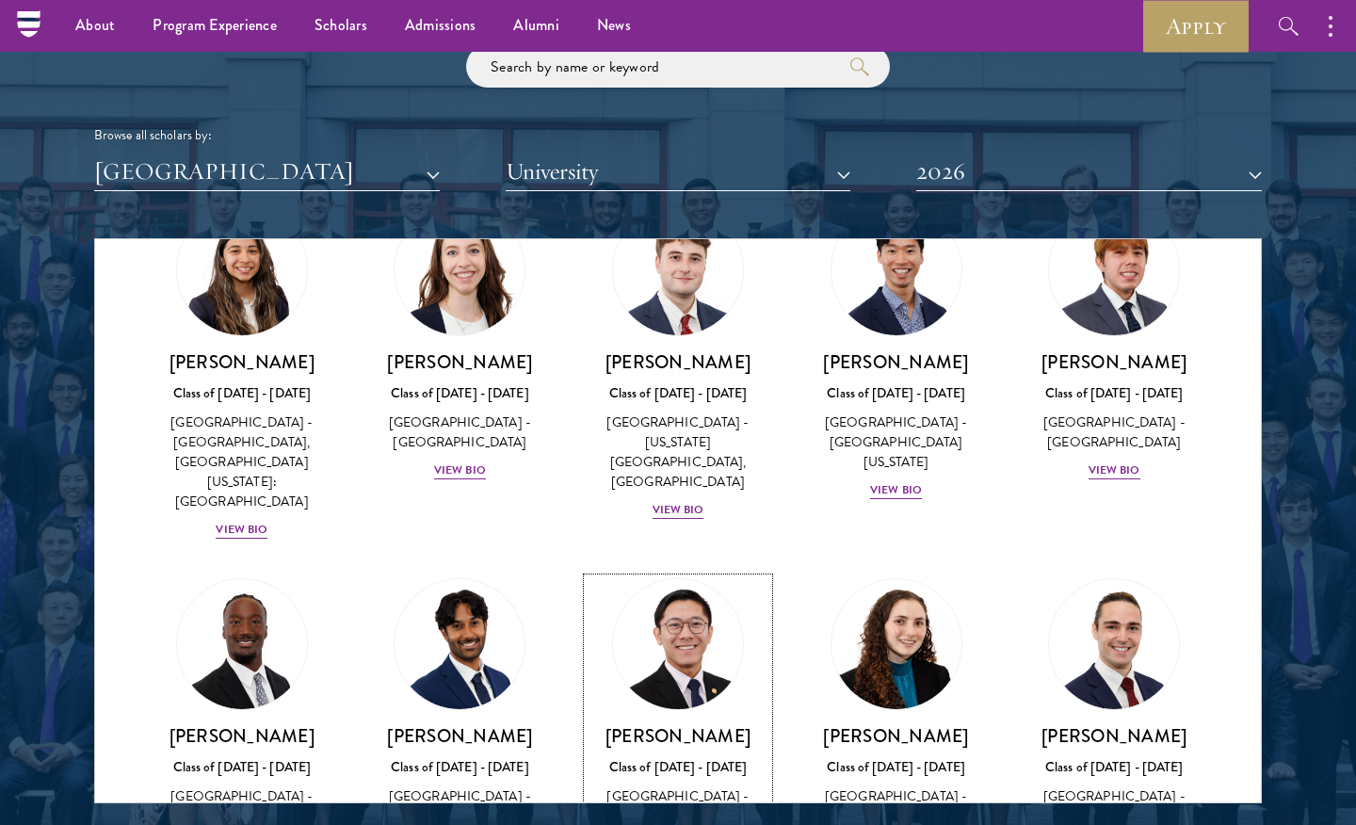
click at [715, 573] on img at bounding box center [678, 644] width 143 height 143
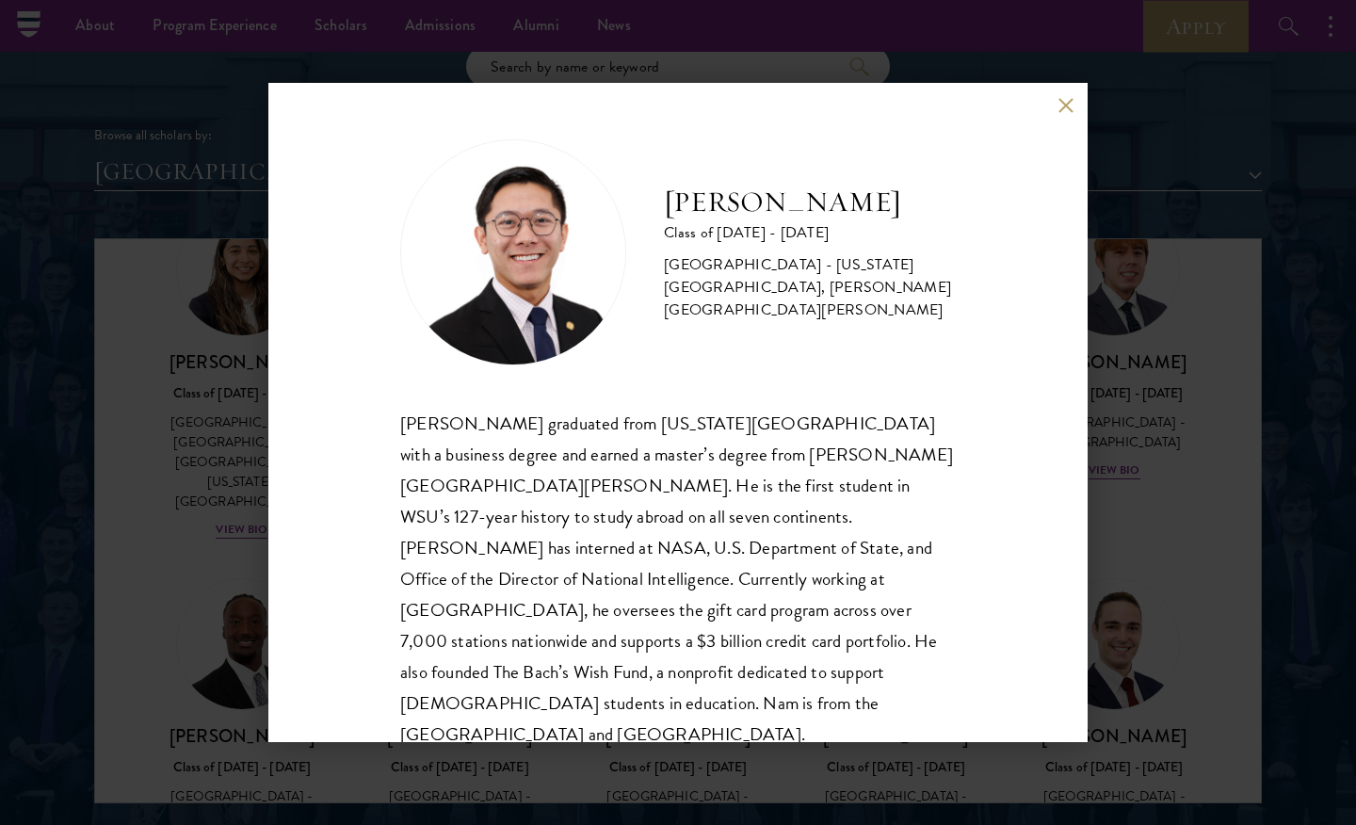
click at [1059, 111] on button at bounding box center [1066, 105] width 16 height 16
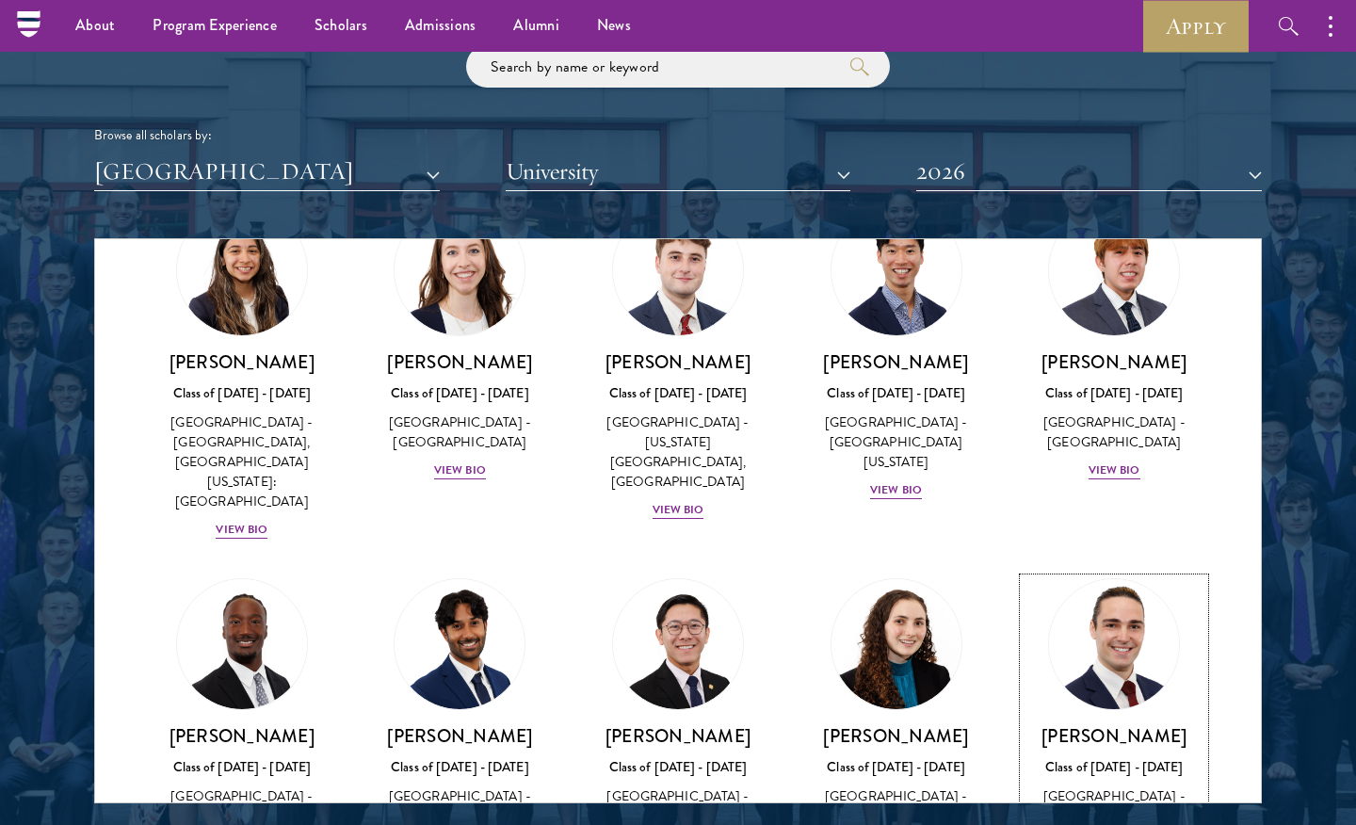
click at [1079, 573] on img at bounding box center [1114, 644] width 143 height 143
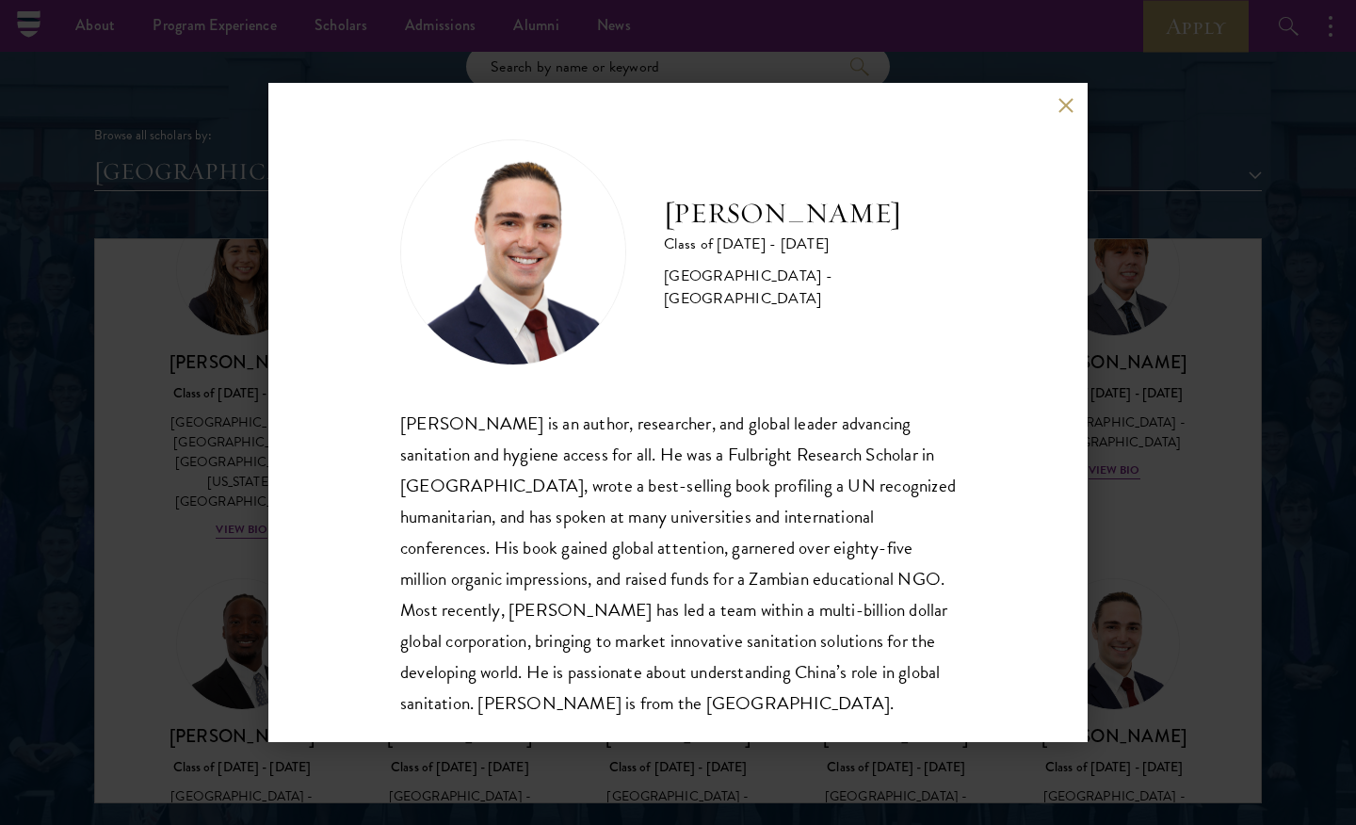
click at [1065, 101] on button at bounding box center [1066, 105] width 16 height 16
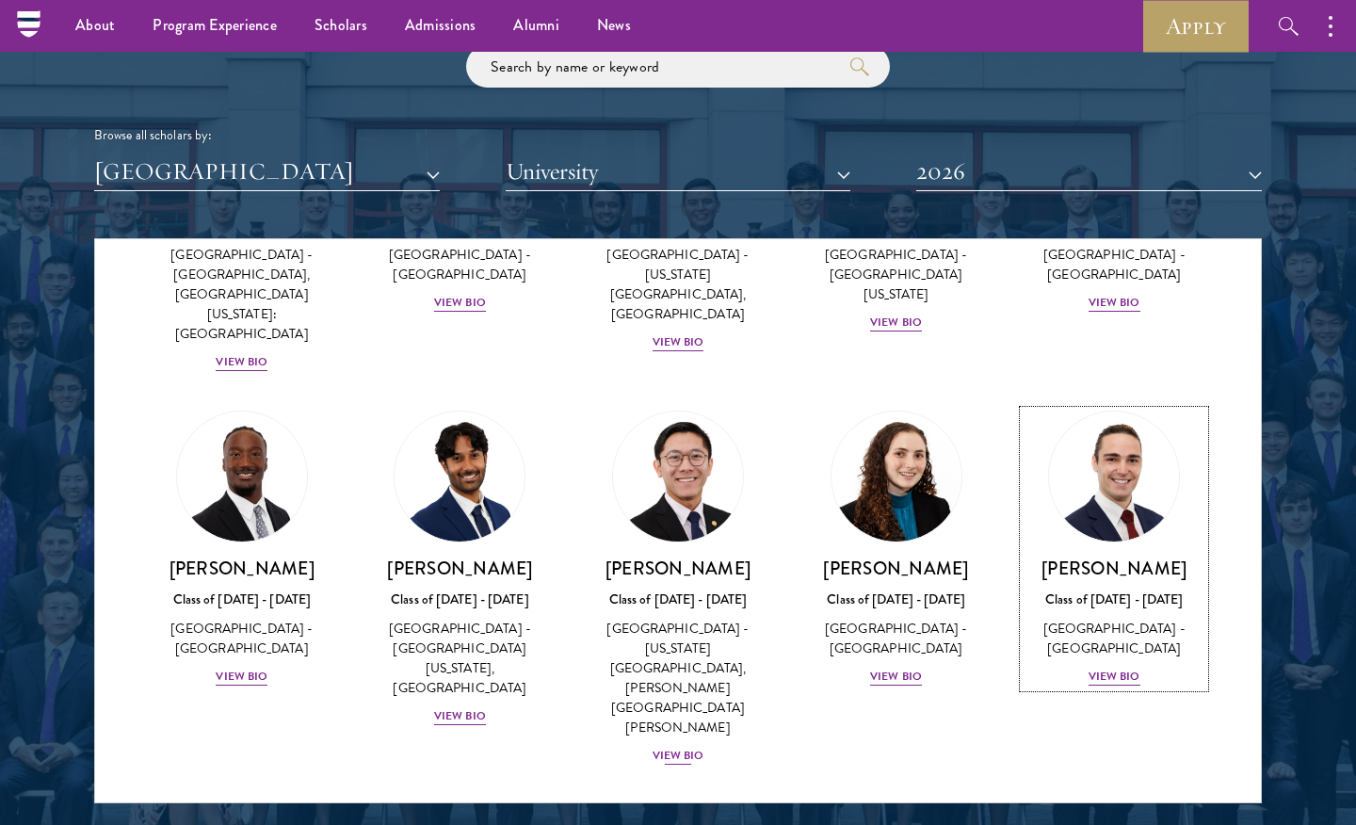
scroll to position [2532, 0]
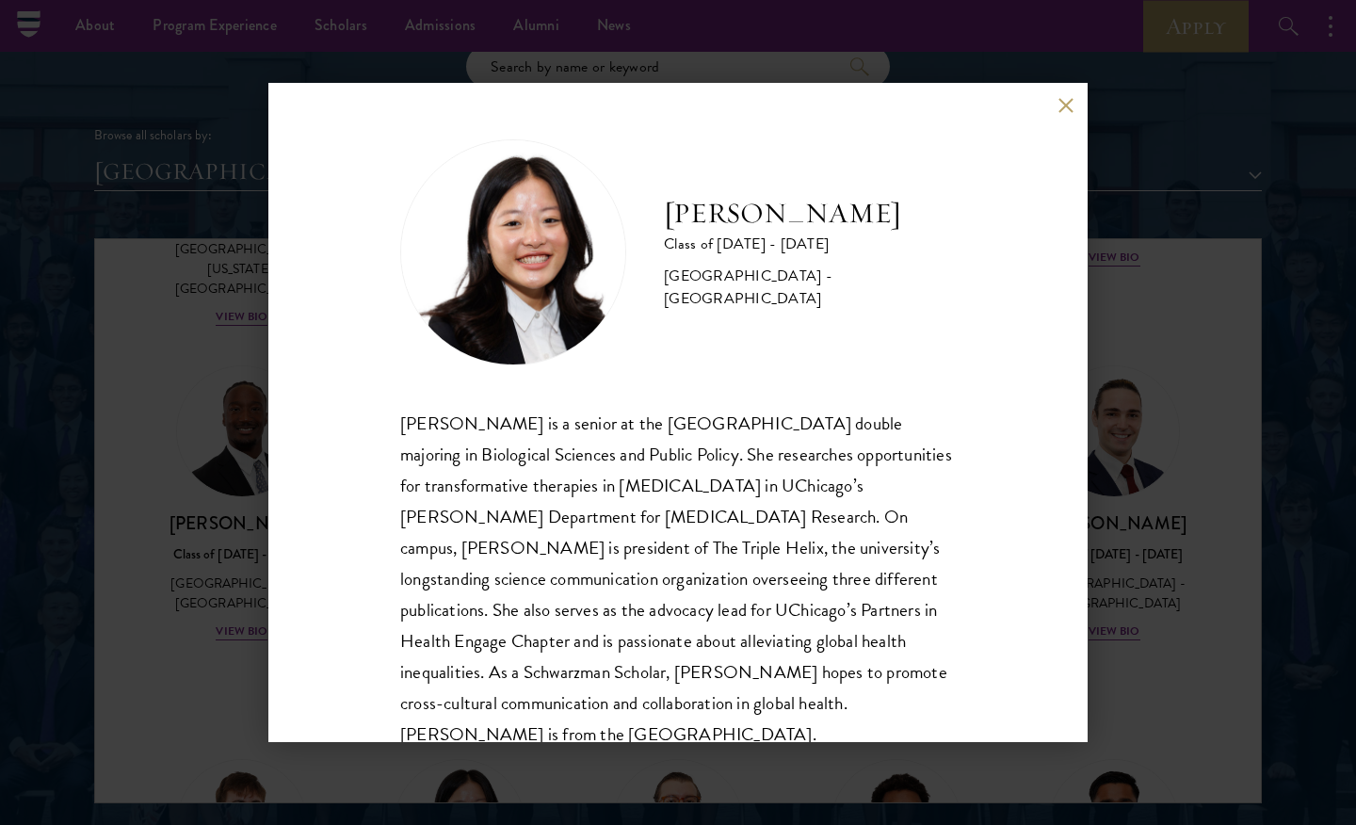
click at [1061, 115] on div "[PERSON_NAME] Class of [DATE] - [DATE] [GEOGRAPHIC_DATA] - [GEOGRAPHIC_DATA] [P…" at bounding box center [677, 412] width 819 height 659
click at [1071, 105] on button at bounding box center [1066, 105] width 16 height 16
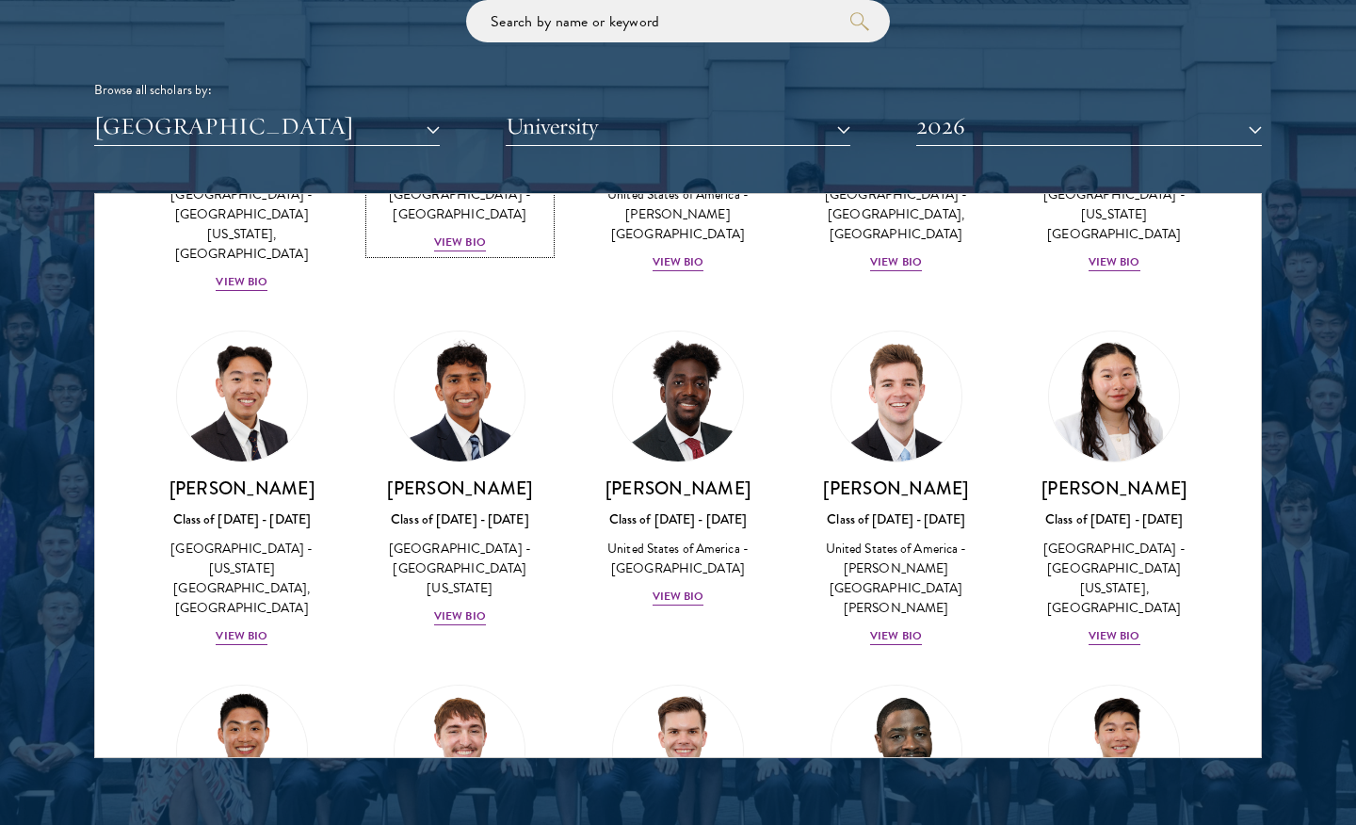
scroll to position [2311, 0]
